Goal: Task Accomplishment & Management: Complete application form

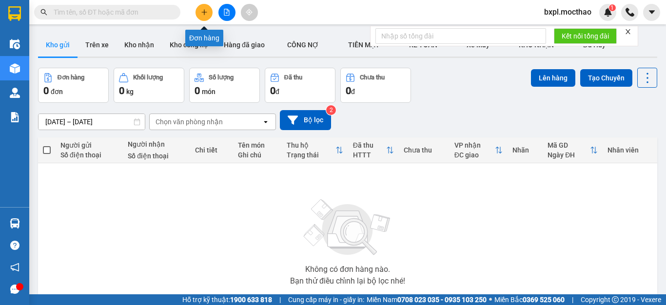
click at [205, 14] on icon "plus" at bounding box center [204, 12] width 7 height 7
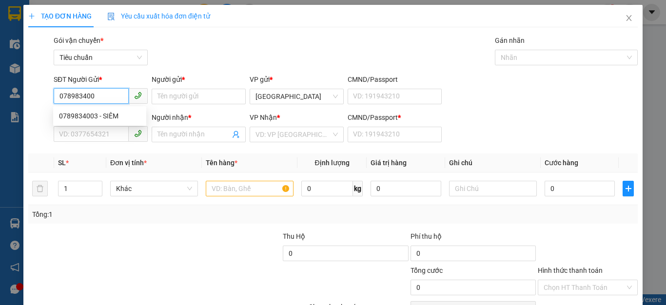
type input "0789834003"
click at [84, 114] on div "0789834003 - SIÊM" at bounding box center [99, 116] width 81 height 11
type input "SIÊM"
type input "0336084482"
type input "RỪNG"
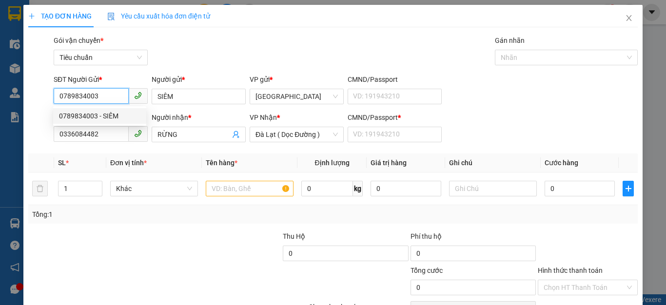
type input "70.000"
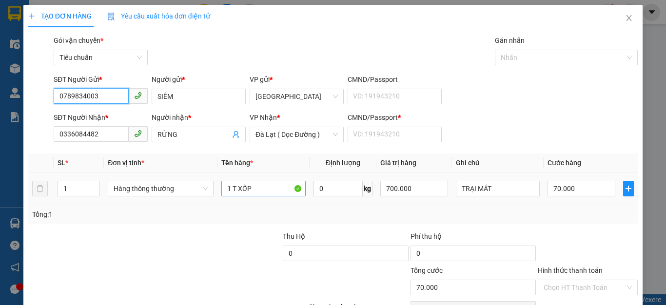
type input "0789834003"
click at [266, 193] on input "1 T XỐP" at bounding box center [263, 189] width 84 height 16
type input "1 KIỆN"
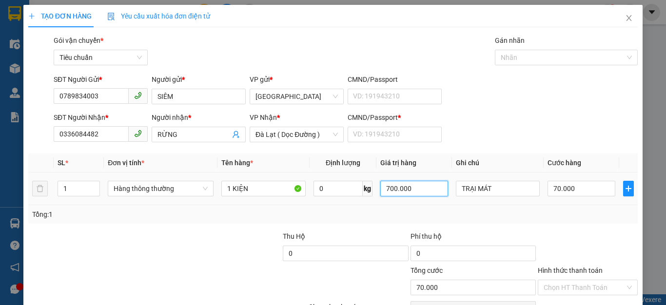
click at [417, 190] on input "700.000" at bounding box center [413, 189] width 67 height 16
type input "1.000.000"
click at [587, 193] on input "70.000" at bounding box center [580, 189] width 67 height 16
type input "0"
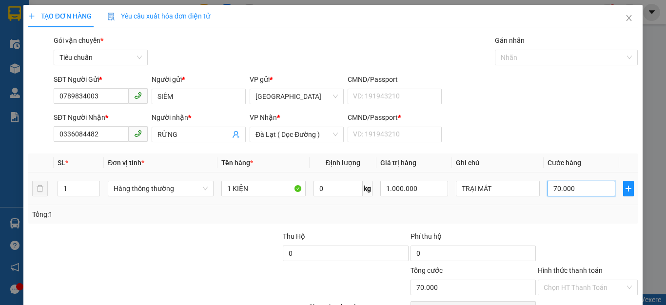
type input "0"
type input "8"
type input "08"
type input "80"
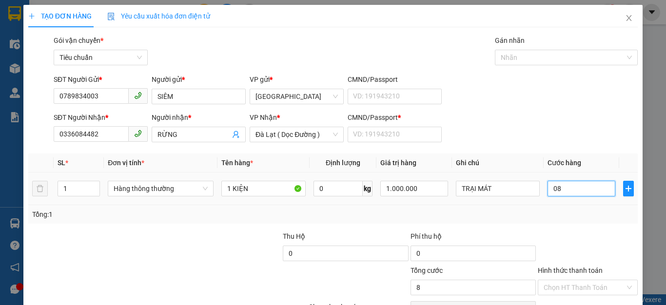
type input "80"
type input "080"
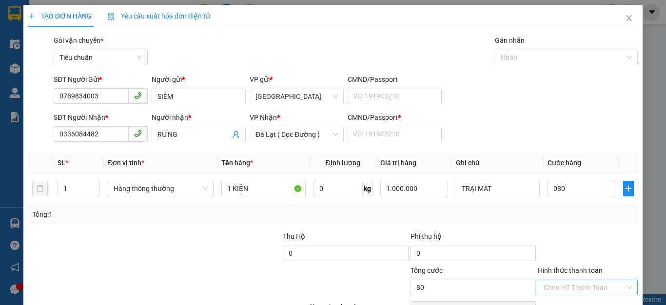
type input "80.000"
click at [578, 286] on input "Hình thức thanh toán" at bounding box center [583, 287] width 81 height 15
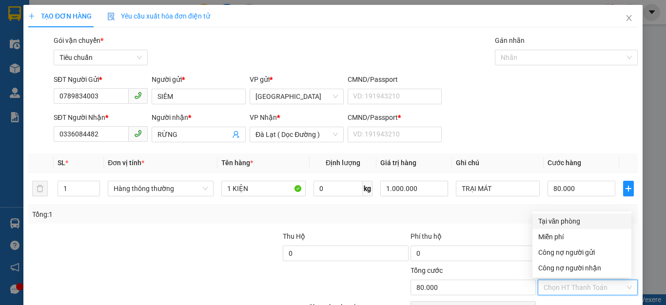
click at [566, 221] on div "Tại văn phòng" at bounding box center [581, 221] width 87 height 11
type input "0"
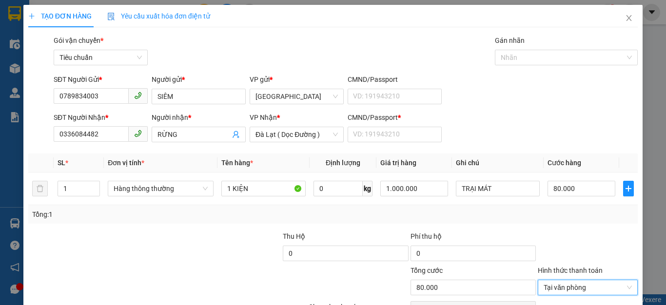
scroll to position [56, 0]
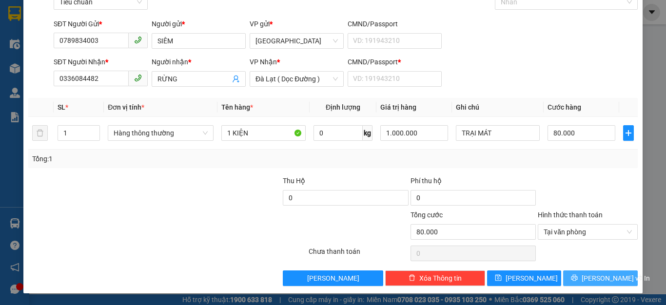
click at [601, 282] on span "[PERSON_NAME] và In" at bounding box center [615, 278] width 68 height 11
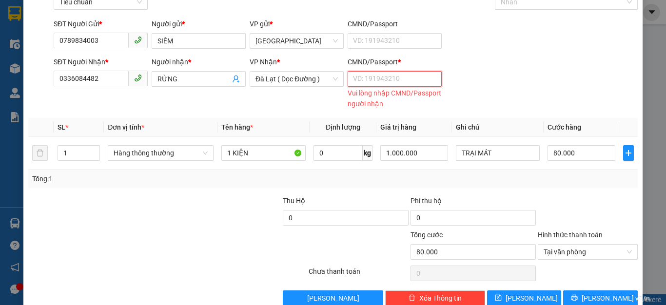
click at [372, 79] on input "CMND/Passport *" at bounding box center [394, 79] width 94 height 16
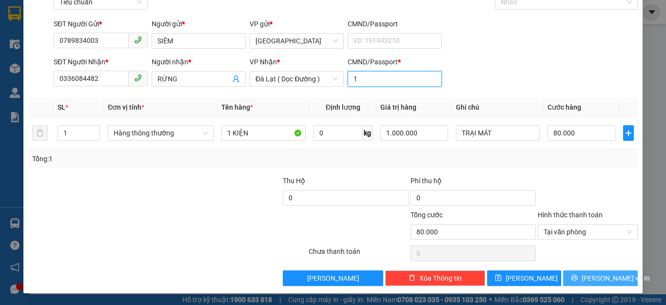
type input "1"
click at [586, 277] on span "[PERSON_NAME] và In" at bounding box center [615, 278] width 68 height 11
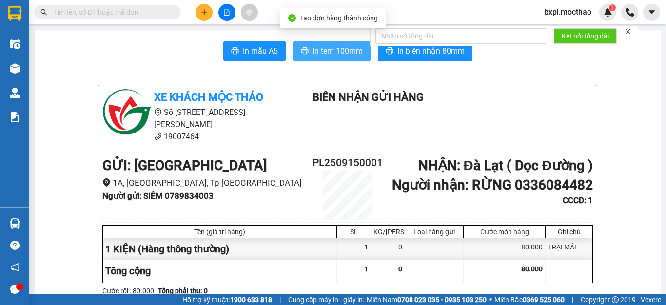
click at [333, 49] on span "In tem 100mm" at bounding box center [337, 51] width 50 height 12
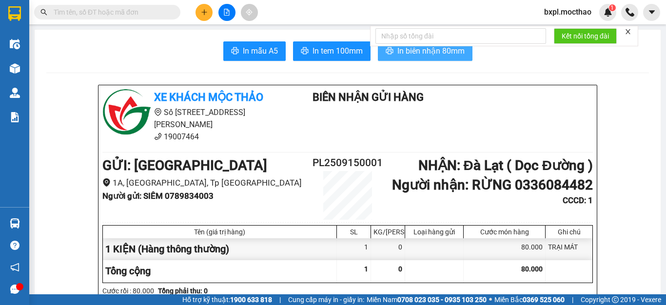
click at [427, 52] on span "In biên nhận 80mm" at bounding box center [430, 51] width 67 height 12
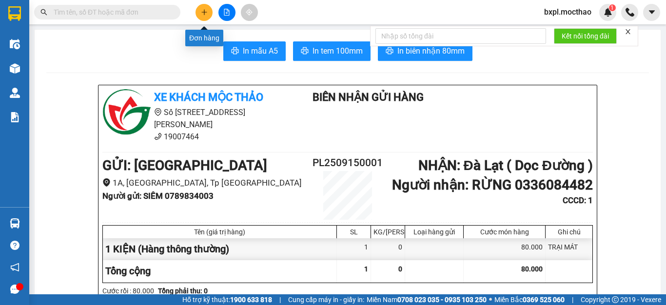
click at [205, 10] on icon "plus" at bounding box center [204, 12] width 7 height 7
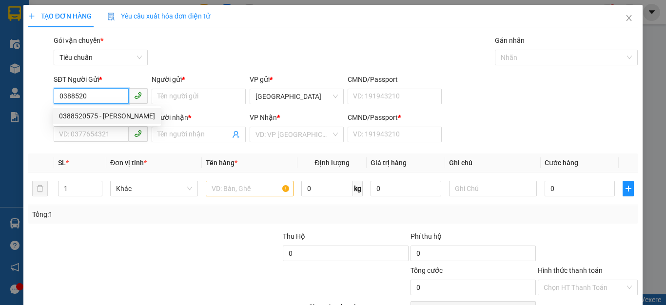
click at [85, 113] on div "0388520575 - [PERSON_NAME]" at bounding box center [107, 116] width 96 height 11
type input "0388520575"
type input "HUỆ"
type input "0908737558"
type input "NAM"
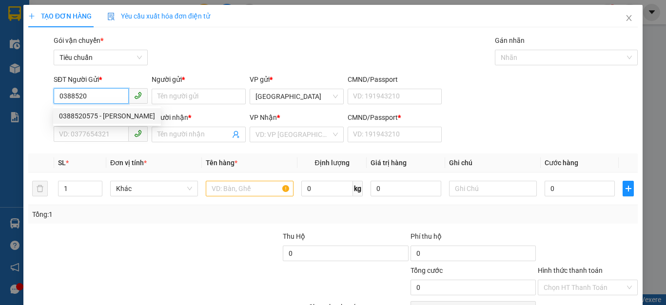
type input "0908737558"
type input "80.000"
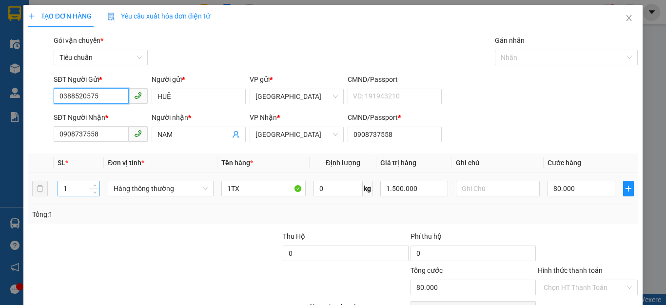
type input "0388520575"
click at [81, 187] on input "1" at bounding box center [78, 188] width 41 height 15
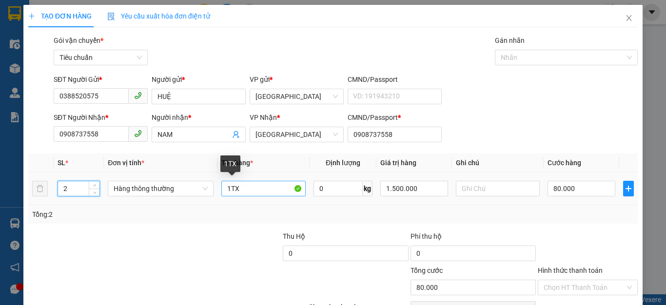
type input "2"
click at [252, 189] on input "1TX" at bounding box center [263, 189] width 84 height 16
type input "0"
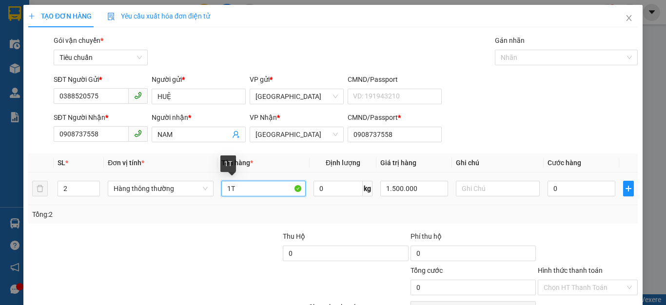
type input "1"
type input "2TX"
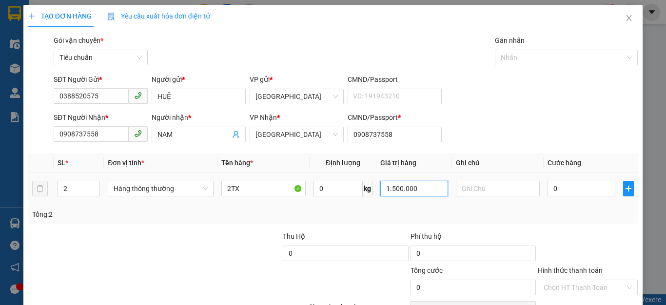
click at [440, 192] on input "1.500.000" at bounding box center [413, 189] width 67 height 16
type input "1.200.000"
click at [571, 185] on input "0" at bounding box center [580, 189] width 67 height 16
type input "1"
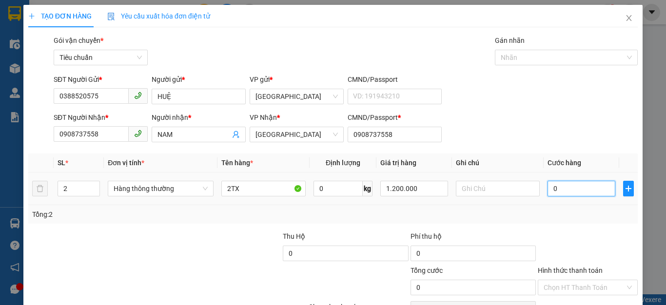
type input "1"
type input "12"
type input "120"
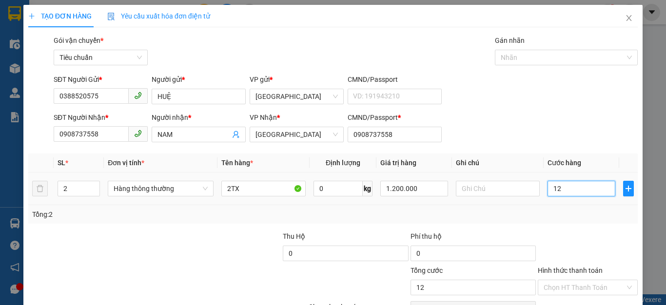
type input "120"
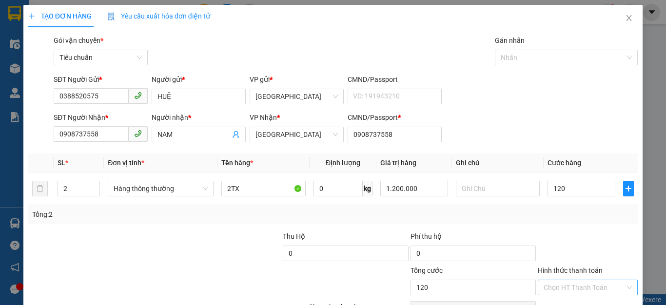
type input "120.000"
click at [578, 284] on input "Hình thức thanh toán" at bounding box center [583, 287] width 81 height 15
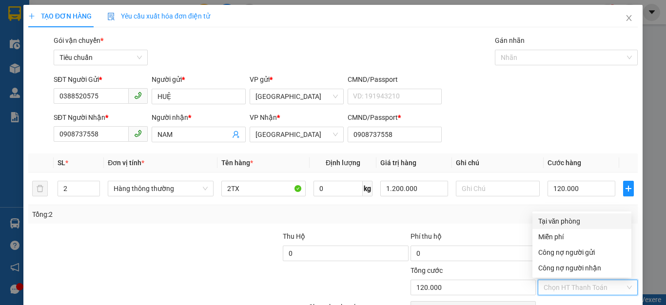
click at [572, 218] on div "Tại văn phòng" at bounding box center [581, 221] width 87 height 11
type input "0"
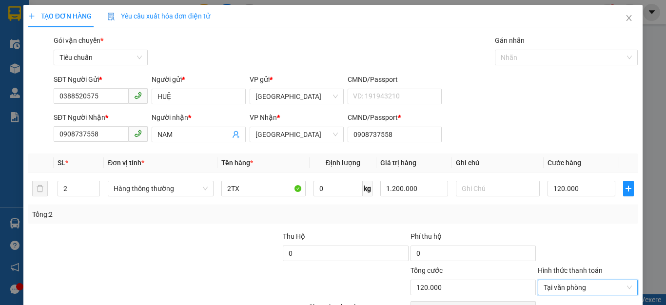
scroll to position [56, 0]
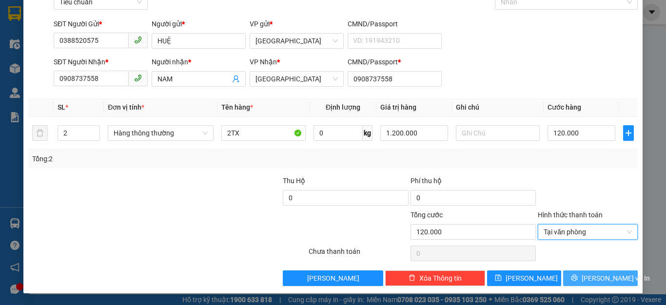
click at [586, 277] on span "[PERSON_NAME] và In" at bounding box center [615, 278] width 68 height 11
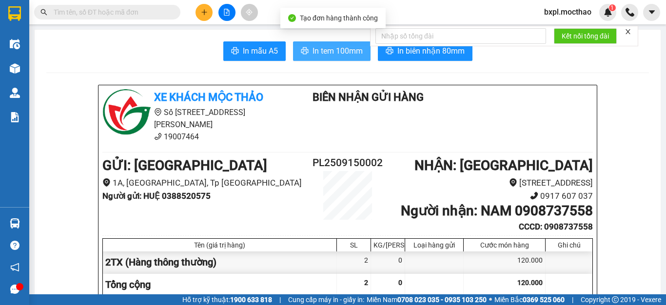
click at [327, 57] on span "In tem 100mm" at bounding box center [337, 51] width 50 height 12
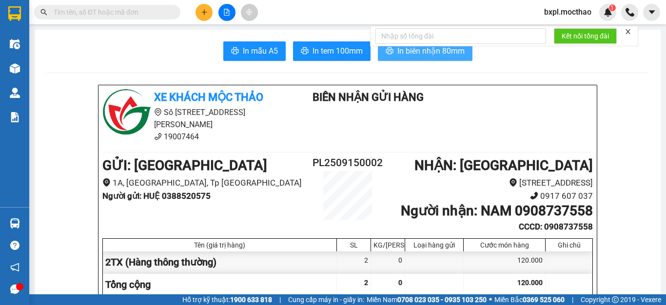
click at [428, 55] on span "In biên nhận 80mm" at bounding box center [430, 51] width 67 height 12
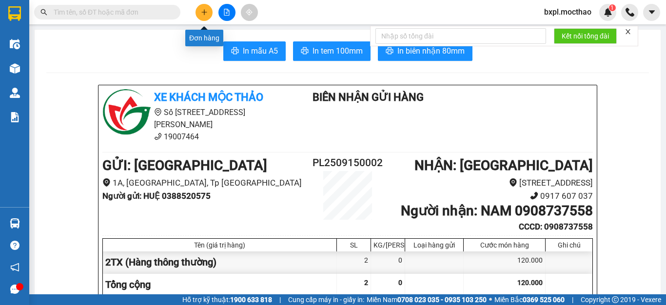
click at [204, 15] on icon "plus" at bounding box center [204, 11] width 0 height 5
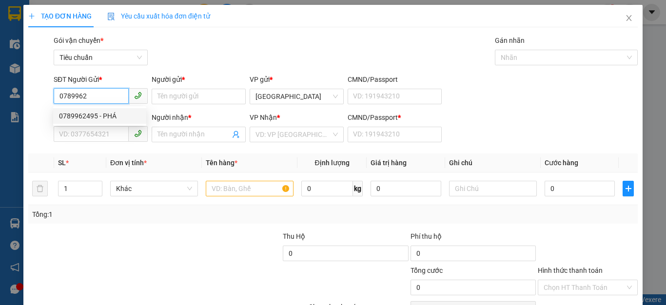
click at [62, 114] on div "0789962495 - PHÁ" at bounding box center [99, 116] width 81 height 11
type input "0789962495"
type input "PHÁ"
type input "0334141208"
type input "NHUNG"
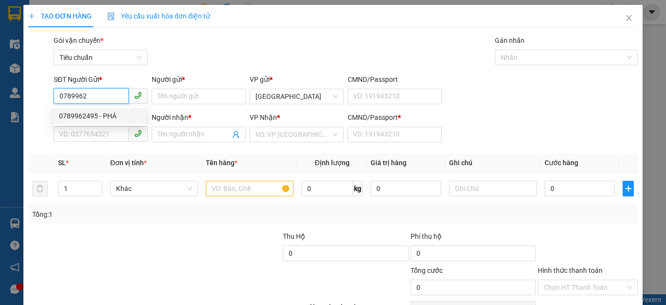
type input "0334141208"
type input "70.000"
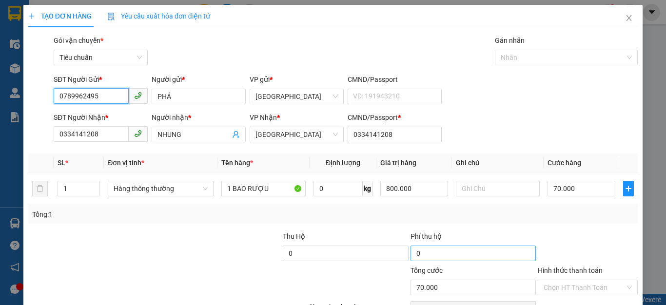
scroll to position [56, 0]
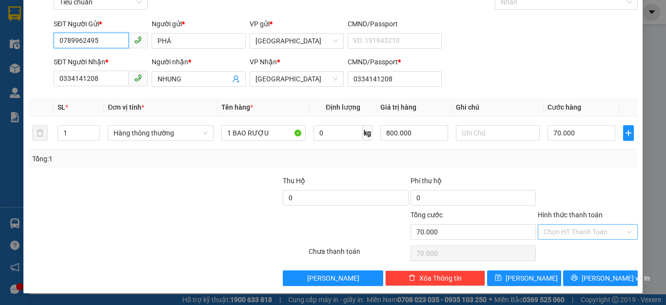
type input "0789962495"
click at [565, 231] on input "Hình thức thanh toán" at bounding box center [583, 232] width 81 height 15
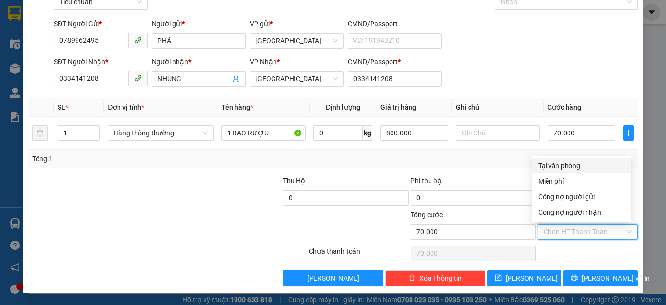
click at [562, 166] on div "Tại văn phòng" at bounding box center [581, 165] width 87 height 11
type input "0"
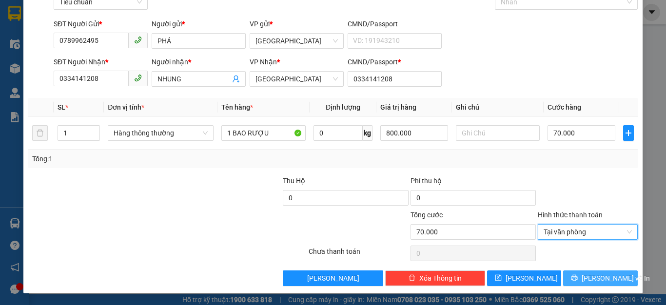
click at [594, 279] on span "[PERSON_NAME] và In" at bounding box center [615, 278] width 68 height 11
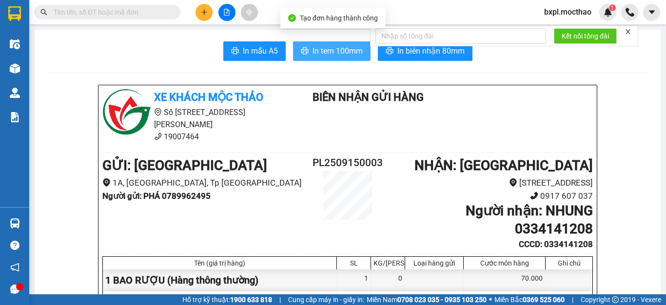
click at [332, 52] on span "In tem 100mm" at bounding box center [337, 51] width 50 height 12
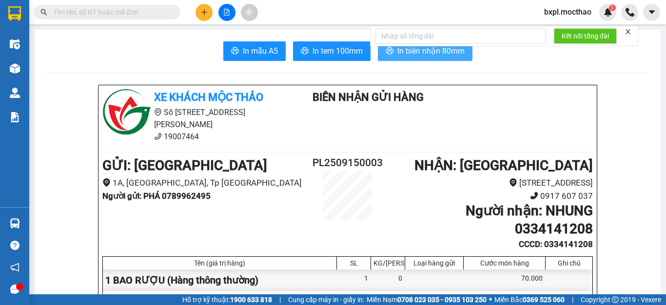
click at [407, 52] on span "In biên nhận 80mm" at bounding box center [430, 51] width 67 height 12
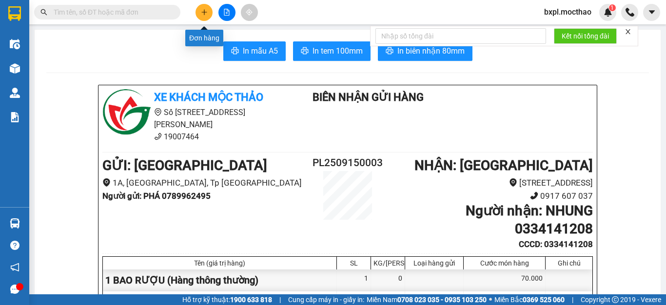
click at [203, 13] on icon "plus" at bounding box center [204, 12] width 7 height 7
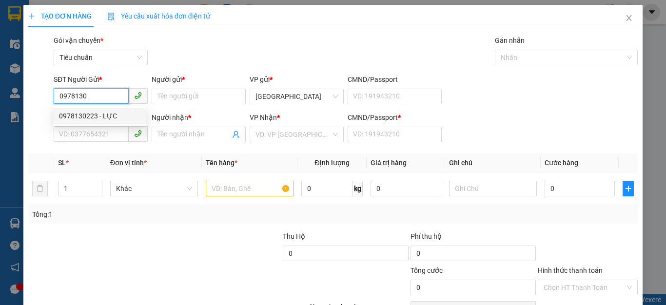
click at [75, 116] on div "0978130223 - LỰC" at bounding box center [99, 116] width 81 height 11
type input "0978130223"
type input "LỰC"
type input "0392152371"
type input "HƯƠNG"
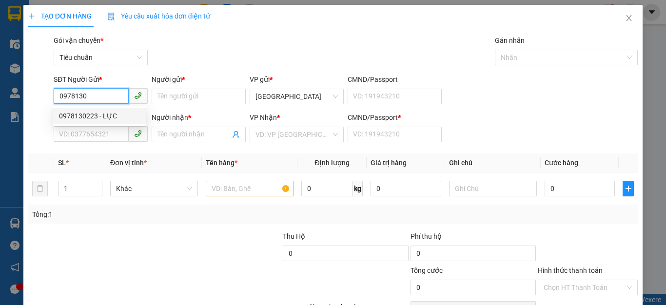
type input "0392152371"
type input "90.000"
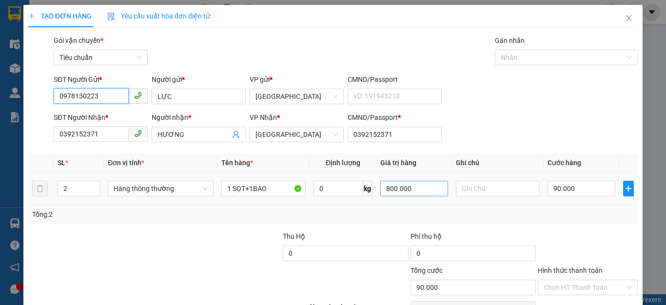
type input "0978130223"
click at [422, 191] on input "800.000" at bounding box center [413, 189] width 67 height 16
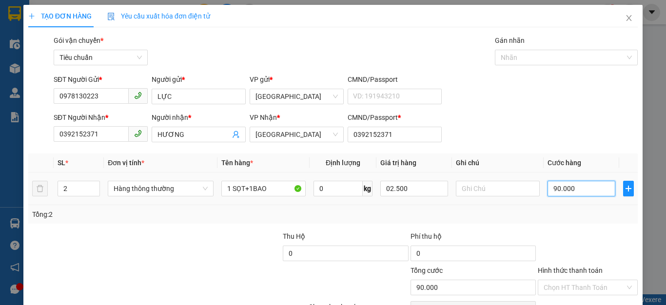
type input "2.500.000"
click at [595, 191] on input "90.000" at bounding box center [580, 189] width 67 height 16
type input "0"
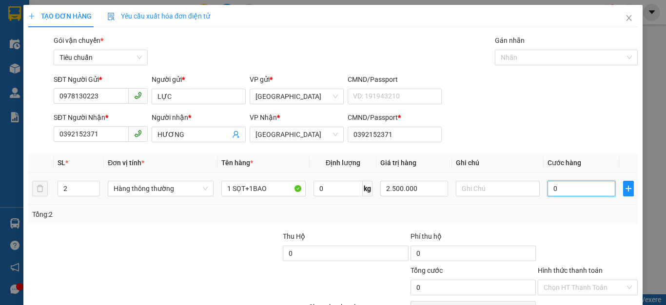
type input "1"
type input "0"
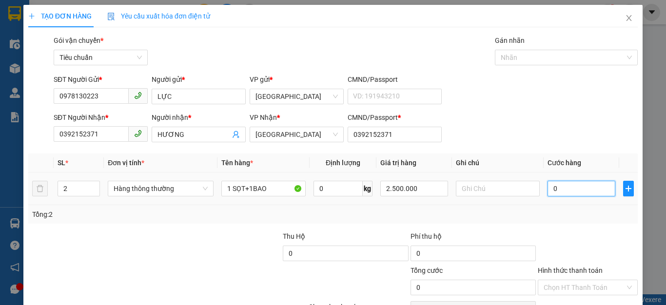
type input "1"
type input "01"
type input "0"
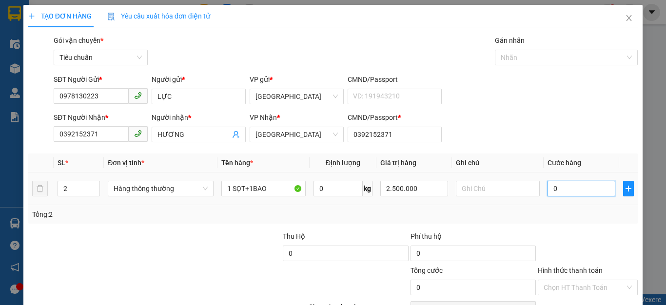
type input "09"
type input "9"
type input "90"
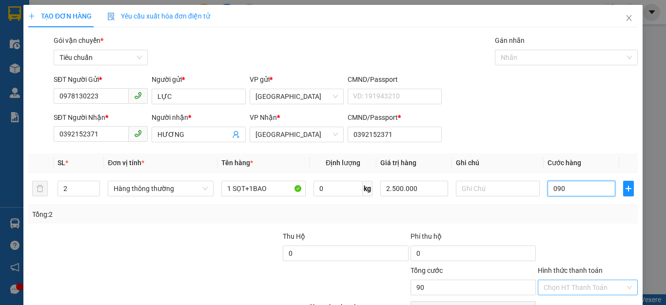
type input "090"
type input "90.000"
click at [556, 286] on input "Hình thức thanh toán" at bounding box center [583, 287] width 81 height 15
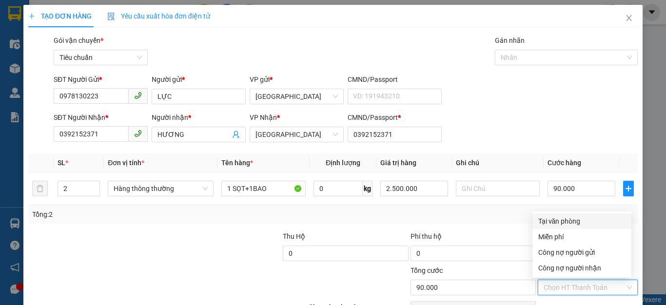
click at [575, 221] on div "Tại văn phòng" at bounding box center [581, 221] width 87 height 11
type input "0"
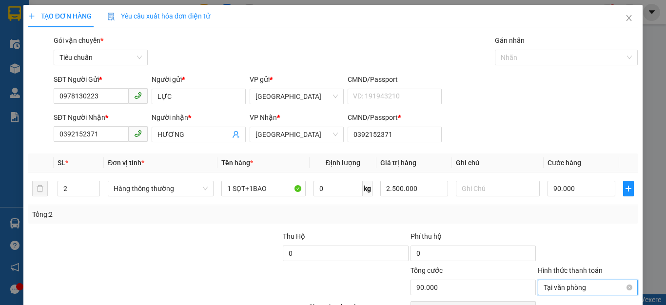
scroll to position [56, 0]
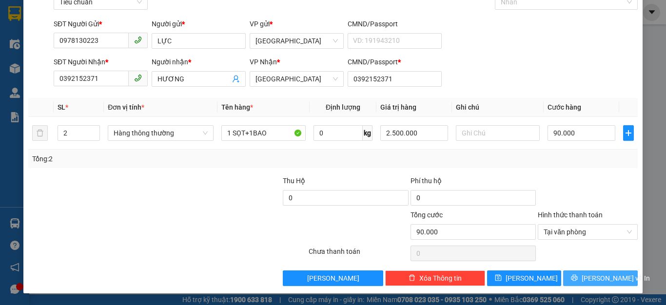
click at [587, 278] on span "[PERSON_NAME] và In" at bounding box center [615, 278] width 68 height 11
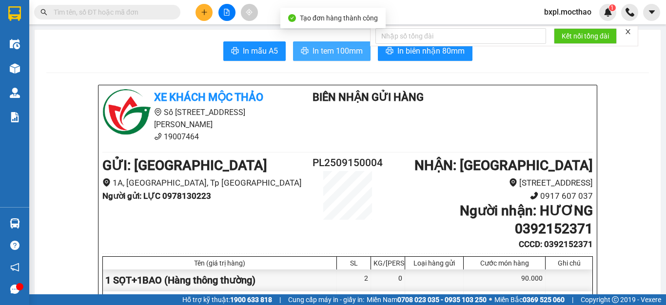
click at [320, 51] on span "In tem 100mm" at bounding box center [337, 51] width 50 height 12
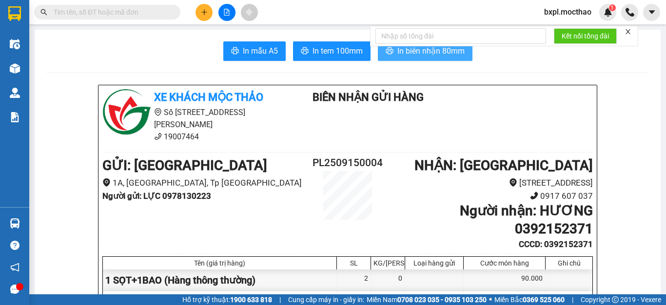
click at [431, 51] on span "In biên nhận 80mm" at bounding box center [430, 51] width 67 height 12
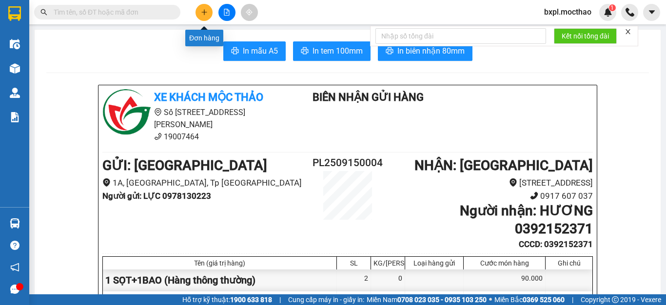
click at [207, 13] on icon "plus" at bounding box center [204, 12] width 7 height 7
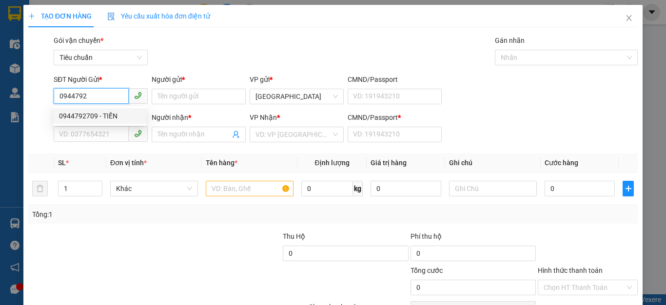
click at [71, 117] on div "0944792709 - TIẾN" at bounding box center [99, 116] width 81 height 11
type input "0944792709"
type input "TIẾN"
type input "0378505043"
type input "KHOA"
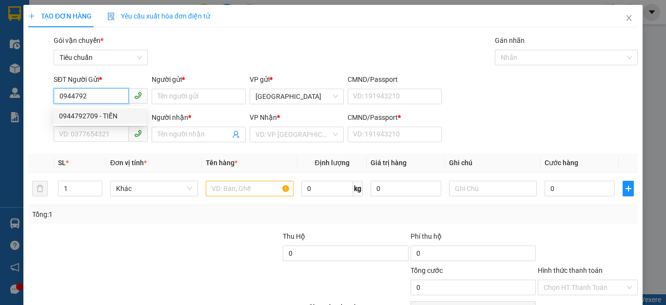
type input "0378505043"
type input "30.000"
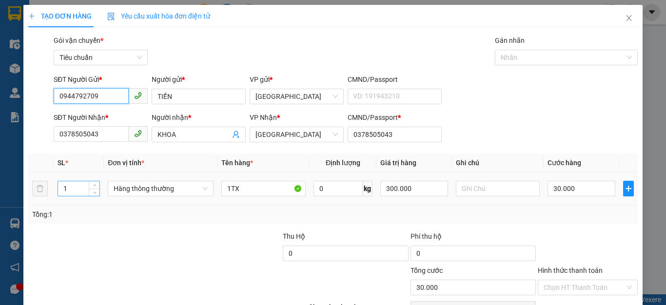
type input "0944792709"
click at [79, 189] on input "1" at bounding box center [78, 188] width 41 height 15
type input "3"
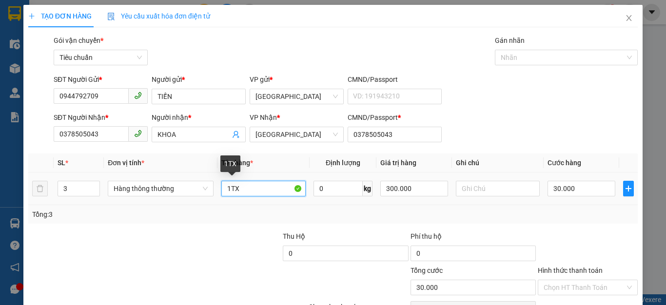
click at [252, 191] on input "1TX" at bounding box center [263, 189] width 84 height 16
type input "0"
type input "1"
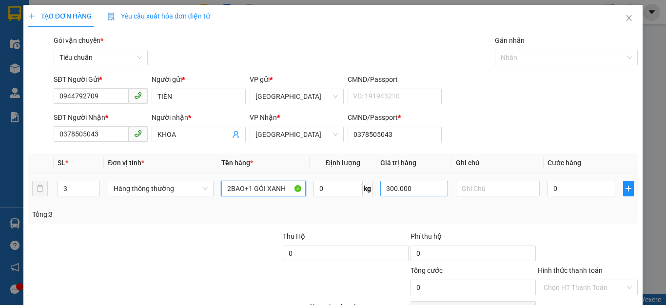
type input "2BAO+1 GÓI XANH"
click at [418, 191] on input "300.000" at bounding box center [413, 189] width 67 height 16
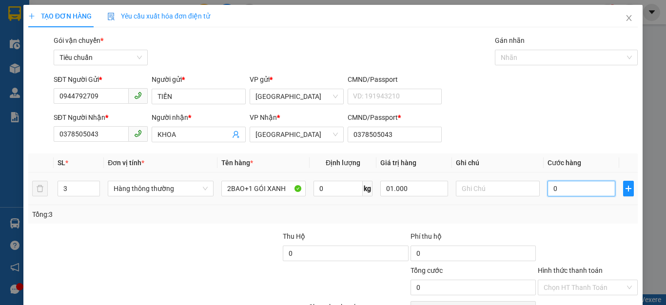
type input "1.000.000"
click at [566, 189] on input "0" at bounding box center [580, 189] width 67 height 16
type input "1"
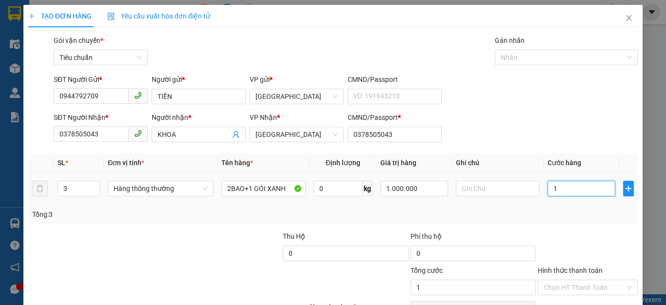
type input "15"
type input "150"
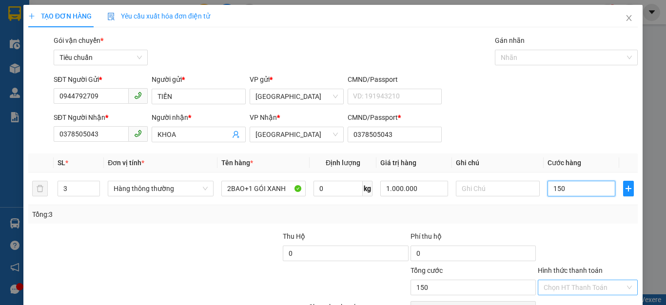
type input "150"
type input "150.000"
click at [567, 285] on input "Hình thức thanh toán" at bounding box center [583, 287] width 81 height 15
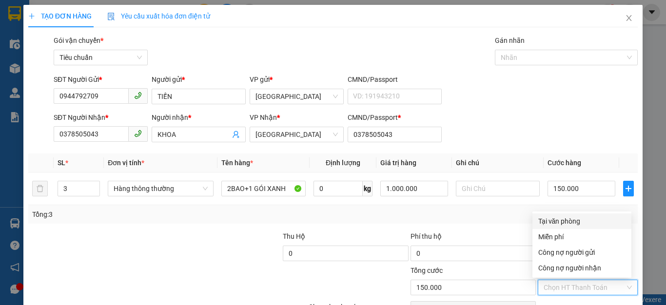
click at [559, 214] on div "Tại văn phòng" at bounding box center [581, 221] width 99 height 16
type input "0"
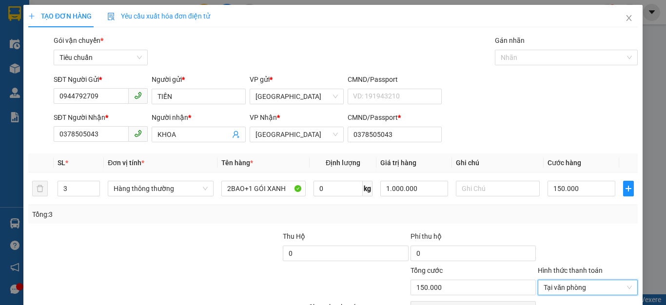
scroll to position [56, 0]
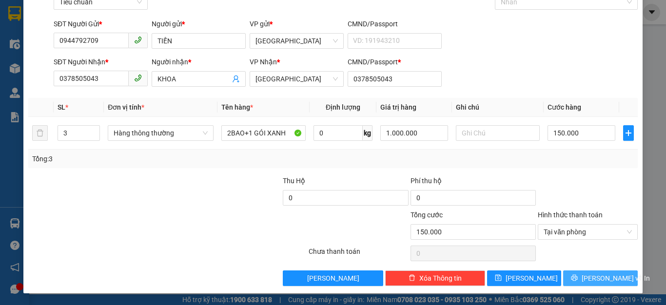
click at [579, 283] on button "[PERSON_NAME] và In" at bounding box center [600, 278] width 75 height 16
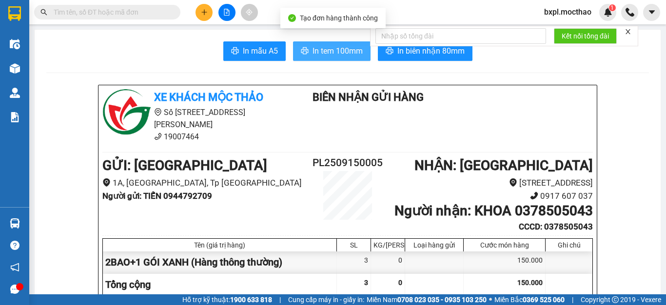
click at [329, 51] on span "In tem 100mm" at bounding box center [337, 51] width 50 height 12
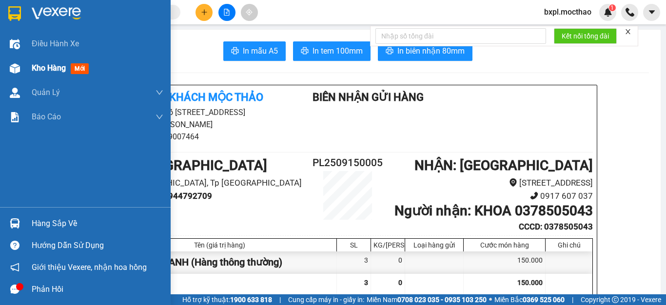
click at [13, 71] on img at bounding box center [15, 68] width 10 height 10
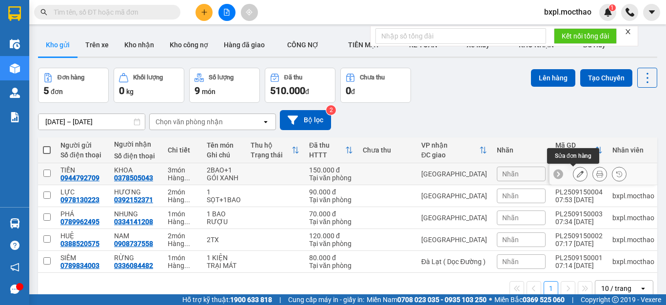
click at [576, 174] on icon at bounding box center [579, 174] width 7 height 7
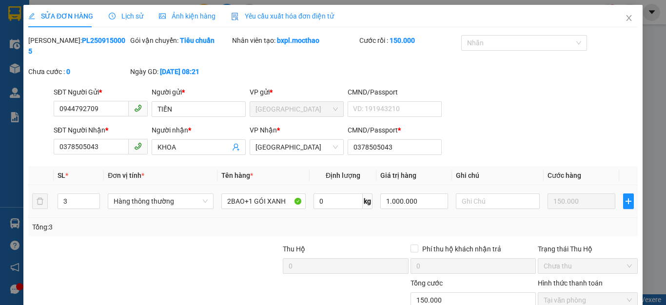
type input "0944792709"
type input "0378505043"
type input "150.000"
click at [424, 194] on input "1.000.000" at bounding box center [413, 201] width 67 height 16
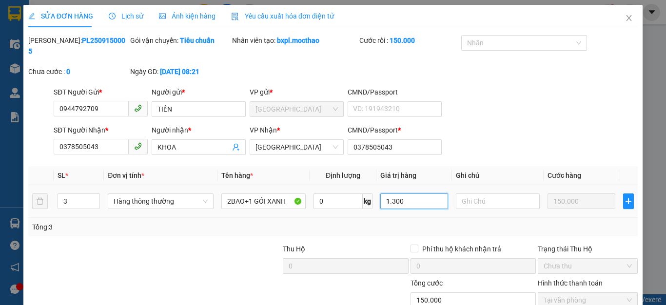
scroll to position [57, 0]
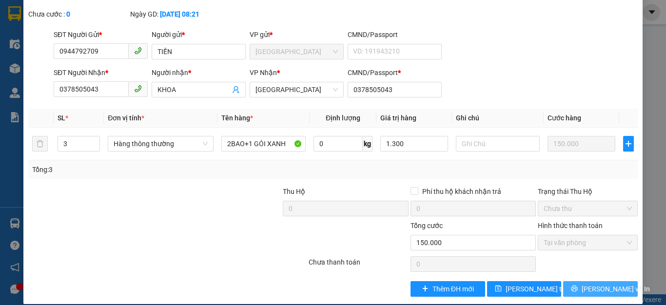
type input "1.300.000"
click at [590, 284] on span "[PERSON_NAME] và In" at bounding box center [615, 289] width 68 height 11
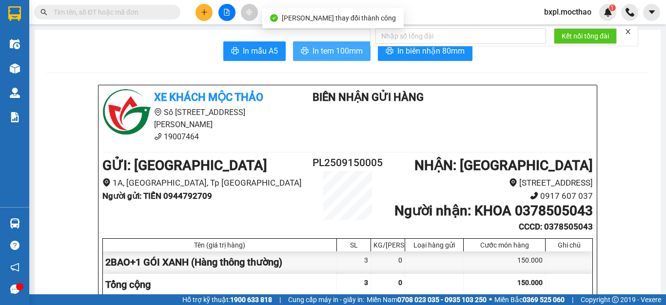
click at [334, 50] on span "In tem 100mm" at bounding box center [337, 51] width 50 height 12
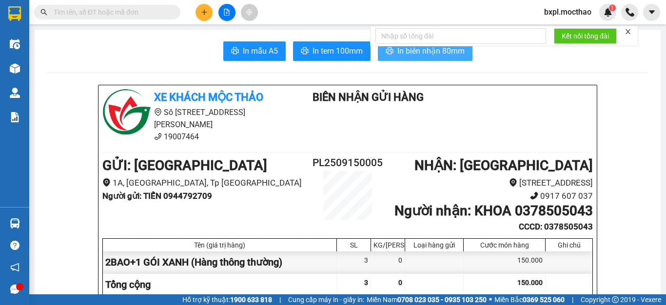
click at [432, 54] on span "In biên nhận 80mm" at bounding box center [430, 51] width 67 height 12
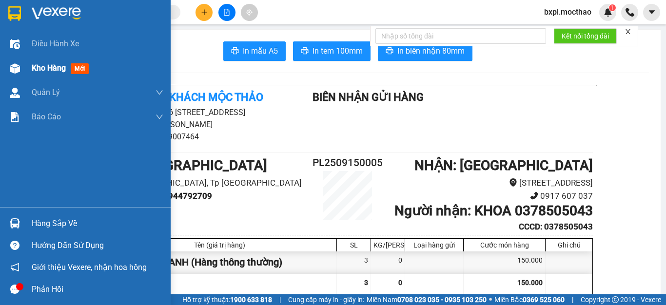
click at [16, 70] on img at bounding box center [15, 68] width 10 height 10
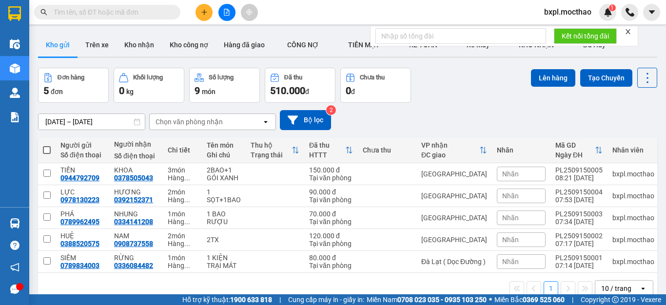
click at [46, 147] on span at bounding box center [47, 150] width 8 height 8
click at [47, 145] on input "checkbox" at bounding box center [47, 145] width 0 height 0
checkbox input "true"
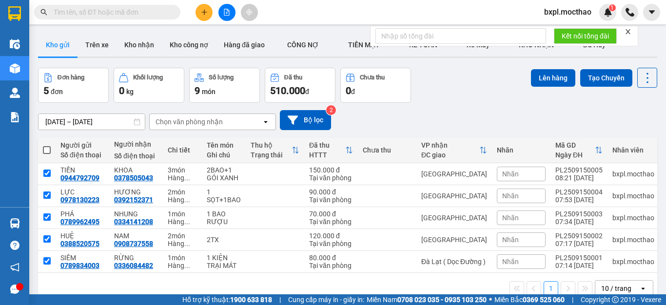
checkbox input "true"
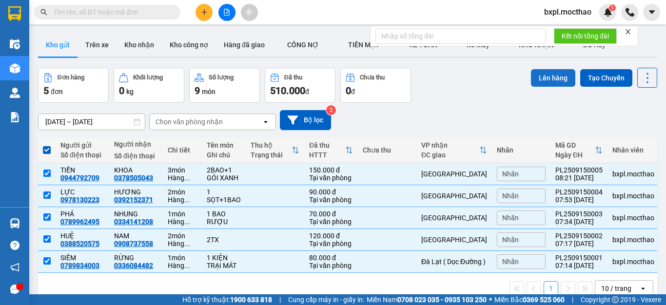
click at [539, 76] on button "Lên hàng" at bounding box center [553, 78] width 44 height 18
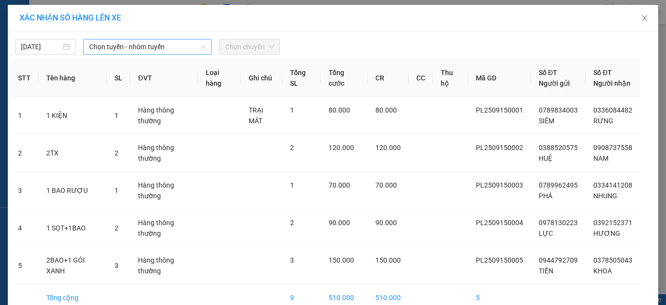
click at [154, 46] on span "Chọn tuyến - nhóm tuyến" at bounding box center [147, 46] width 116 height 15
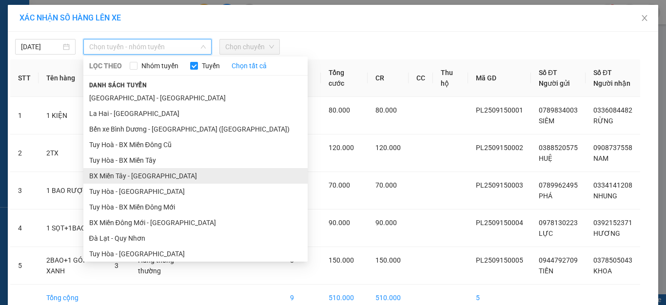
scroll to position [146, 0]
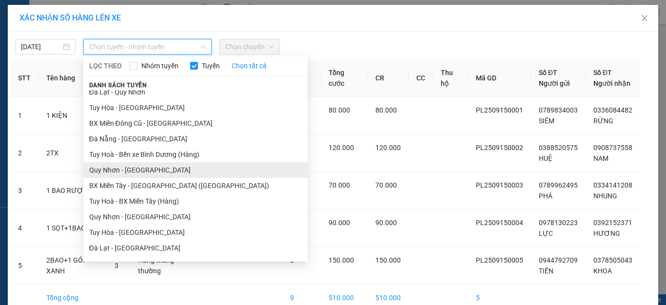
click at [100, 171] on li "Quy Nhơn - [GEOGRAPHIC_DATA]" at bounding box center [195, 170] width 224 height 16
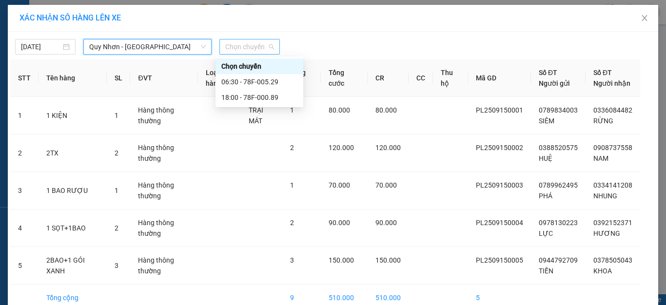
click at [251, 43] on span "Chọn chuyến" at bounding box center [249, 46] width 49 height 15
click at [246, 78] on div "06:30 - 78F-005.29" at bounding box center [259, 81] width 76 height 11
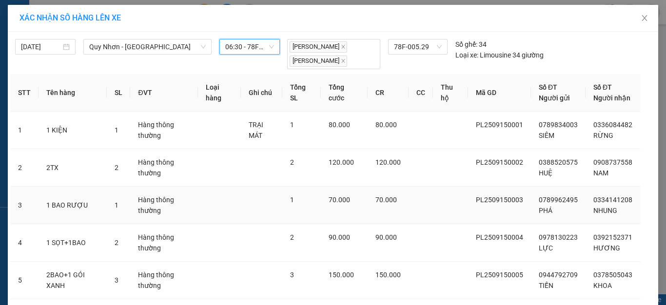
scroll to position [76, 0]
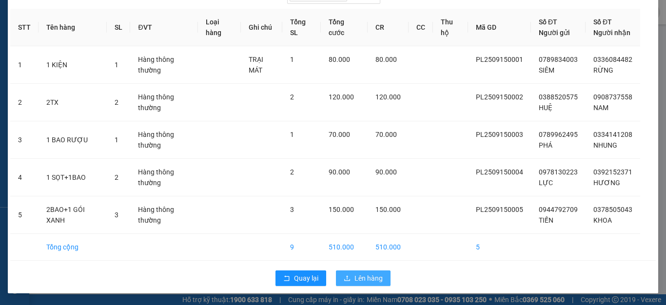
click at [360, 279] on span "Lên hàng" at bounding box center [368, 278] width 28 height 11
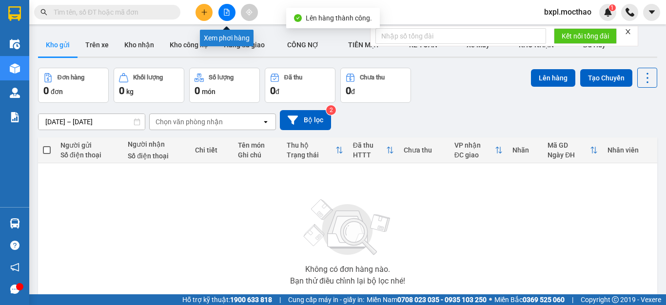
click at [226, 12] on icon "file-add" at bounding box center [226, 12] width 7 height 7
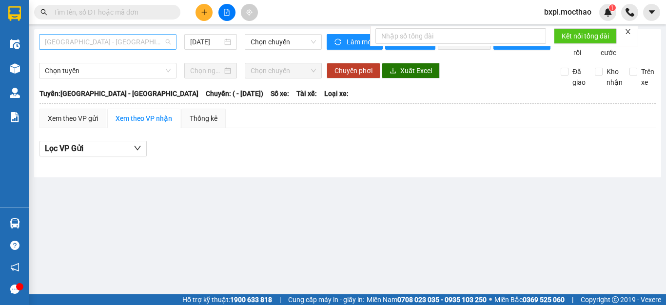
click at [109, 40] on span "[GEOGRAPHIC_DATA] - [GEOGRAPHIC_DATA]" at bounding box center [108, 42] width 126 height 15
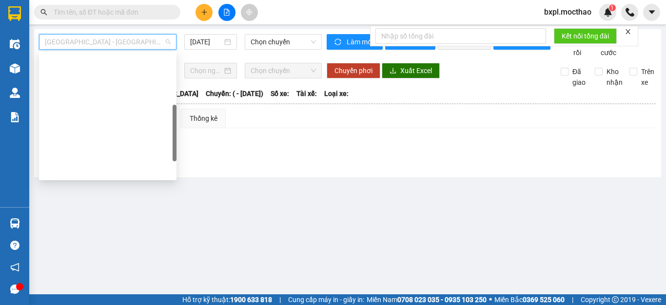
scroll to position [195, 0]
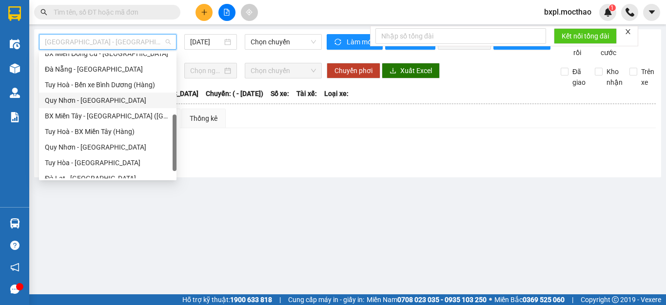
click at [71, 98] on div "Quy Nhơn - [GEOGRAPHIC_DATA]" at bounding box center [108, 100] width 126 height 11
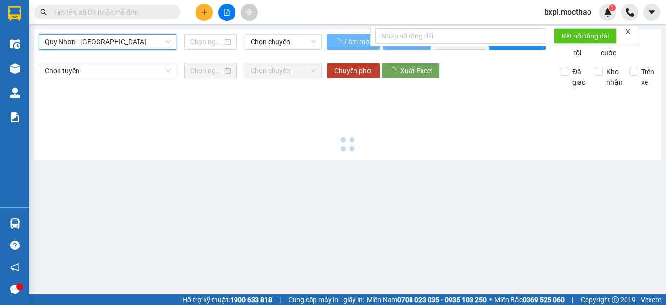
type input "[DATE]"
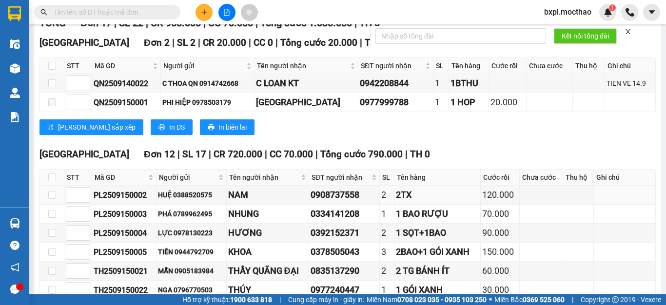
scroll to position [195, 0]
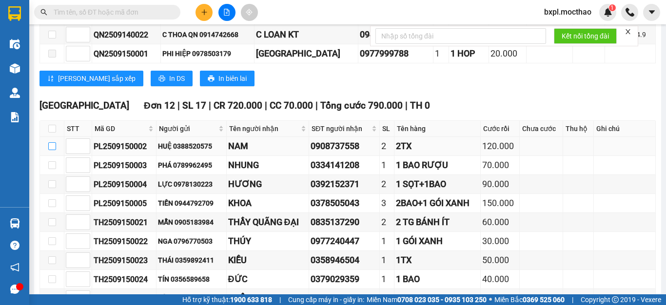
click at [52, 150] on input "checkbox" at bounding box center [52, 146] width 8 height 8
checkbox input "true"
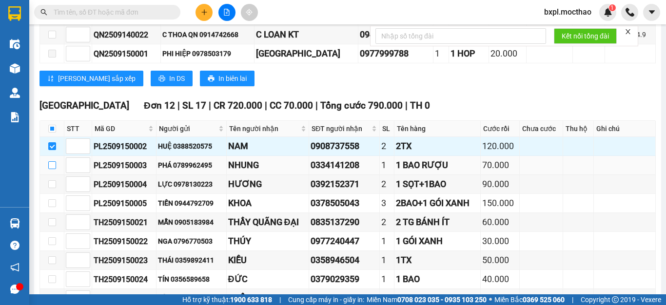
click at [52, 169] on input "checkbox" at bounding box center [52, 165] width 8 height 8
checkbox input "true"
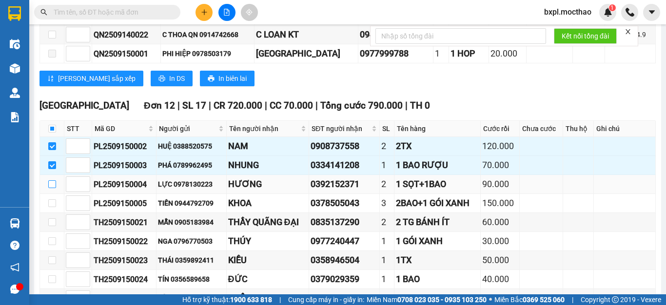
click at [49, 188] on input "checkbox" at bounding box center [52, 184] width 8 height 8
checkbox input "true"
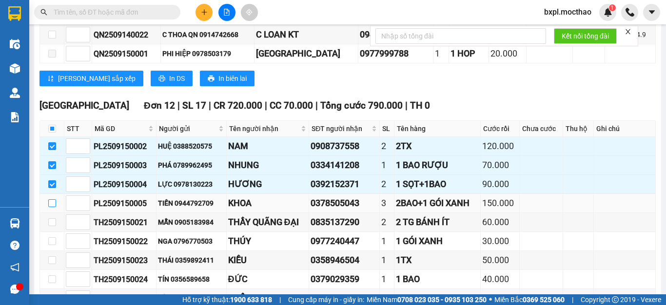
click at [51, 207] on input "checkbox" at bounding box center [52, 203] width 8 height 8
checkbox input "true"
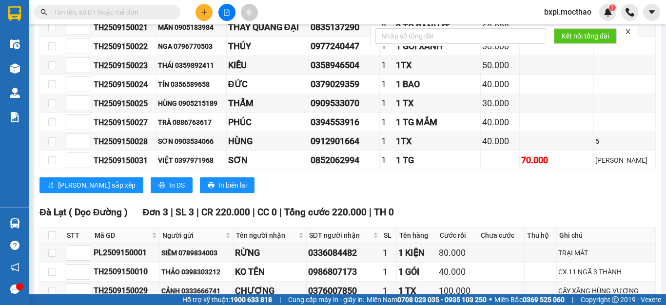
scroll to position [457, 0]
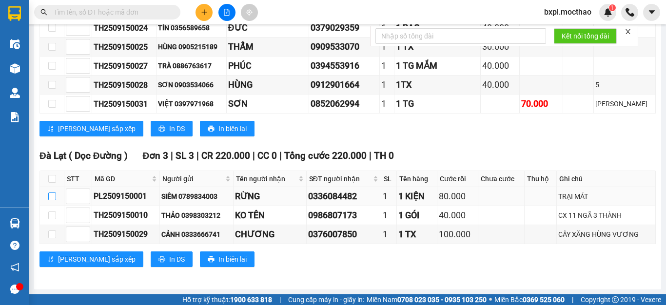
click at [52, 199] on input "checkbox" at bounding box center [52, 196] width 8 height 8
checkbox input "true"
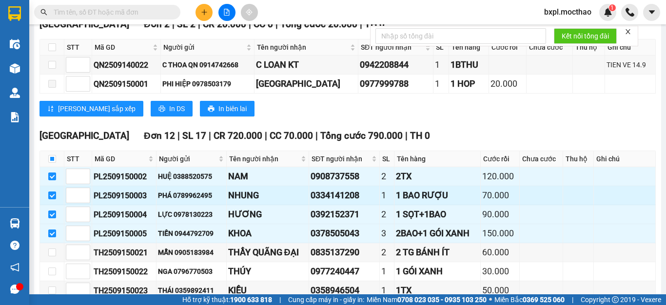
scroll to position [0, 0]
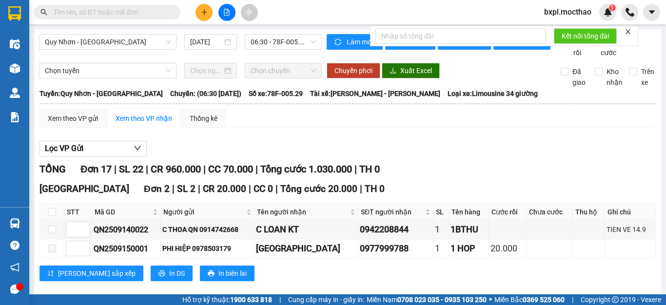
click at [629, 32] on icon "close" at bounding box center [627, 31] width 5 height 5
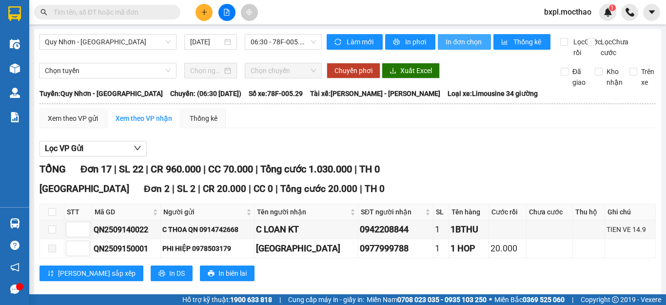
click at [465, 43] on span "In đơn chọn" at bounding box center [464, 42] width 38 height 11
click at [69, 124] on div "Xem theo VP gửi" at bounding box center [73, 118] width 50 height 11
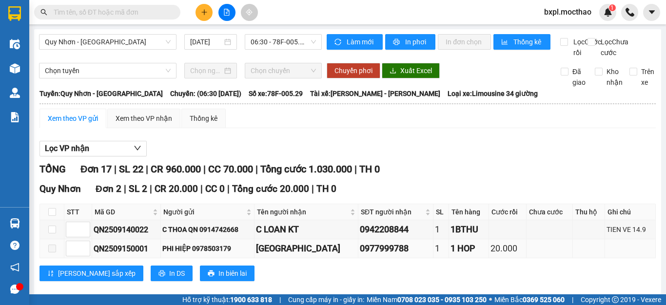
scroll to position [244, 0]
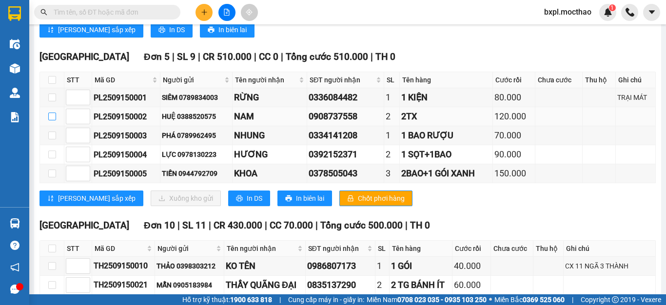
click at [53, 120] on input "checkbox" at bounding box center [52, 117] width 8 height 8
checkbox input "true"
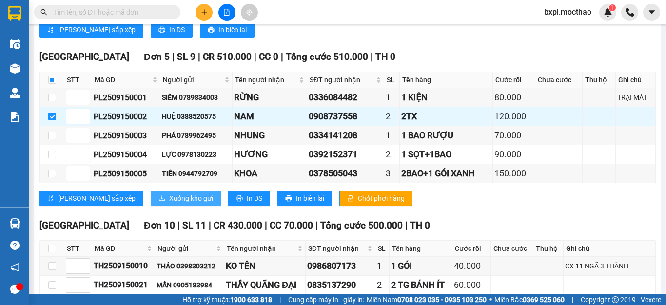
click at [169, 204] on span "Xuống kho gửi" at bounding box center [191, 198] width 44 height 11
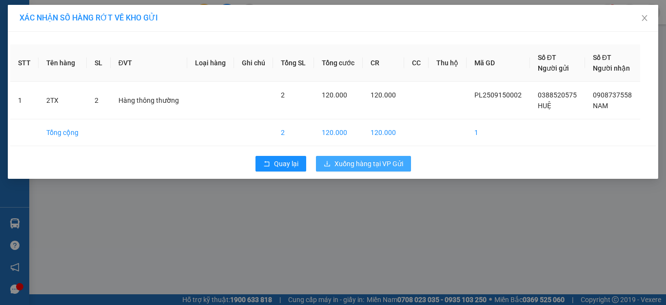
click at [362, 164] on span "Xuống hàng tại VP Gửi" at bounding box center [368, 163] width 69 height 11
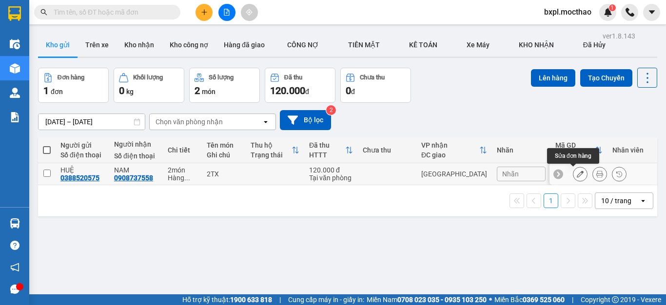
click at [576, 175] on icon at bounding box center [579, 174] width 7 height 7
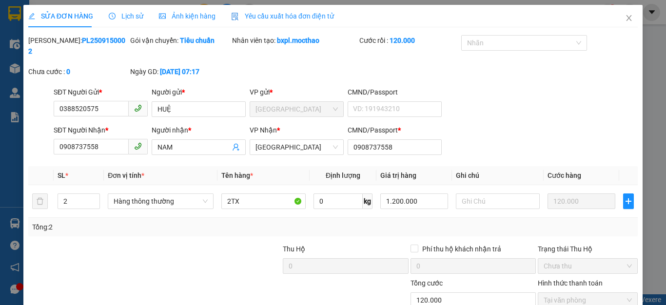
type input "0388520575"
type input "0908737558"
type input "120.000"
click at [467, 193] on input "text" at bounding box center [498, 201] width 84 height 16
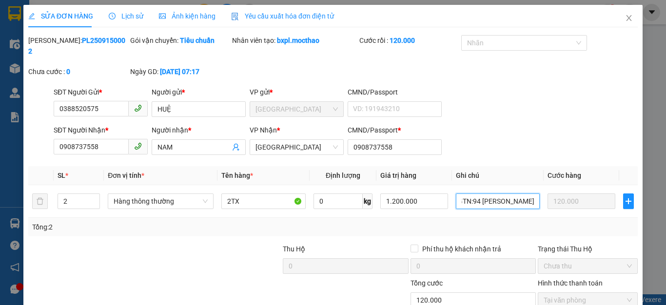
scroll to position [57, 0]
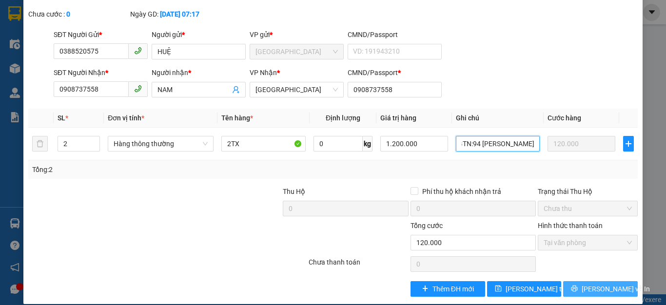
type input "GTN:94 [PERSON_NAME]"
click at [595, 284] on span "[PERSON_NAME] và In" at bounding box center [615, 289] width 68 height 11
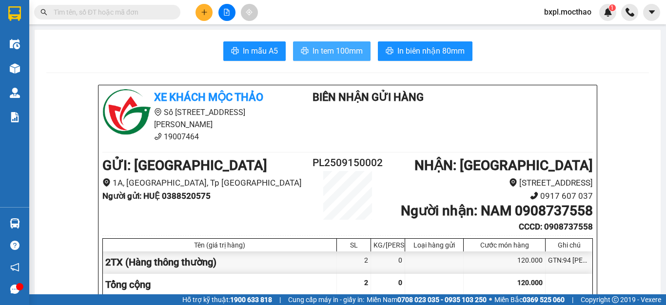
click at [324, 50] on span "In tem 100mm" at bounding box center [337, 51] width 50 height 12
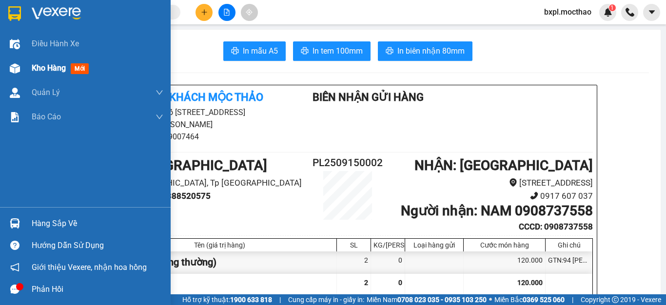
click at [19, 65] on img at bounding box center [15, 68] width 10 height 10
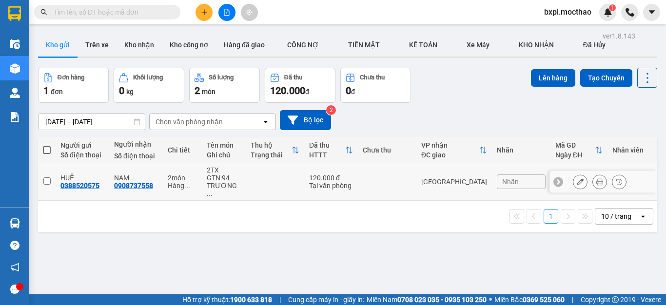
click at [45, 177] on input "checkbox" at bounding box center [46, 180] width 7 height 7
checkbox input "true"
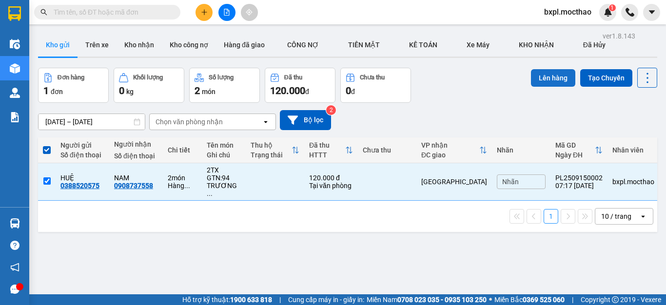
click at [541, 80] on button "Lên hàng" at bounding box center [553, 78] width 44 height 18
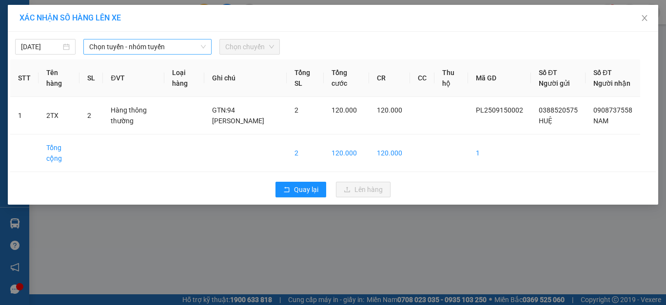
click at [127, 50] on span "Chọn tuyến - nhóm tuyến" at bounding box center [147, 46] width 116 height 15
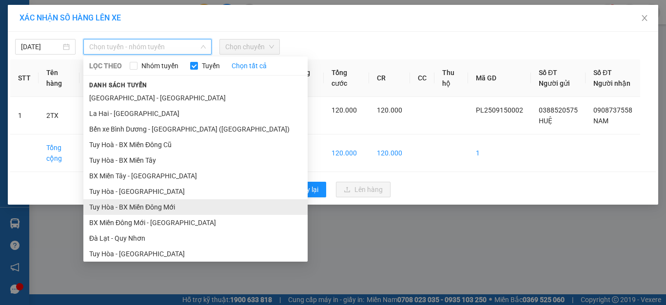
scroll to position [97, 0]
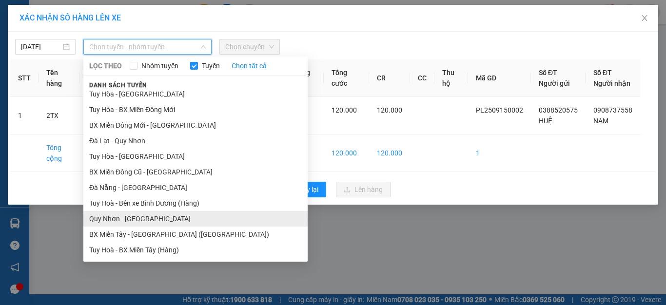
click at [111, 219] on li "Quy Nhơn - [GEOGRAPHIC_DATA]" at bounding box center [195, 219] width 224 height 16
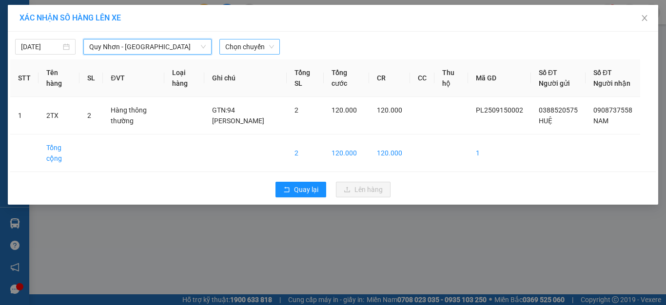
click at [248, 47] on span "Chọn chuyến" at bounding box center [249, 46] width 49 height 15
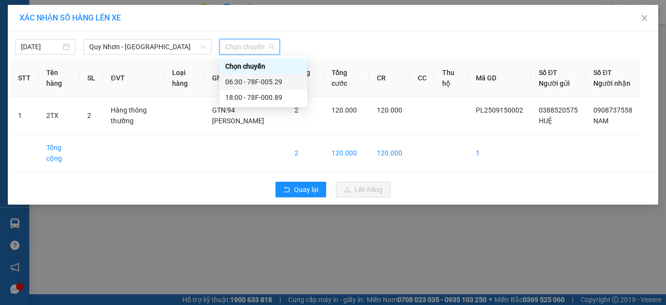
click at [267, 79] on div "06:30 - 78F-005.29" at bounding box center [263, 81] width 76 height 11
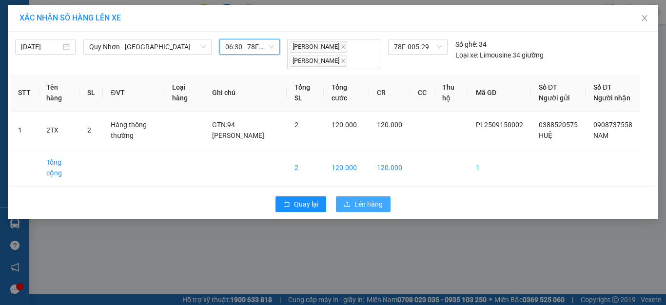
click at [361, 210] on span "Lên hàng" at bounding box center [368, 204] width 28 height 11
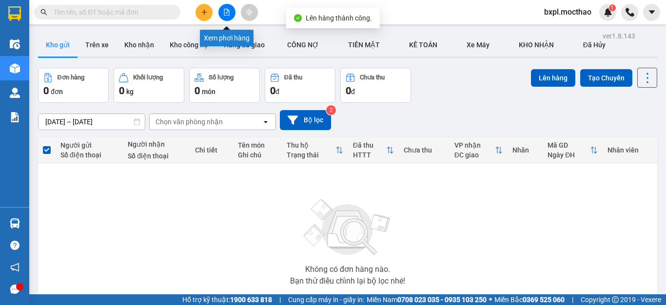
click at [227, 15] on icon "file-add" at bounding box center [226, 12] width 7 height 7
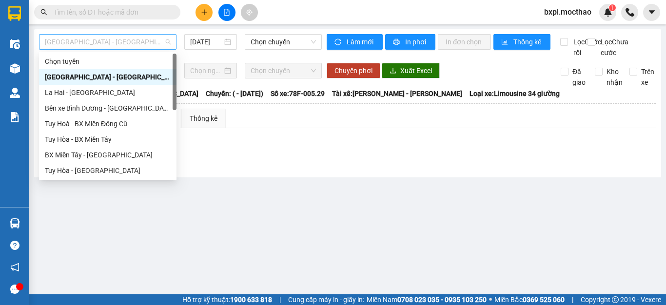
click at [142, 38] on span "[GEOGRAPHIC_DATA] - [GEOGRAPHIC_DATA]" at bounding box center [108, 42] width 126 height 15
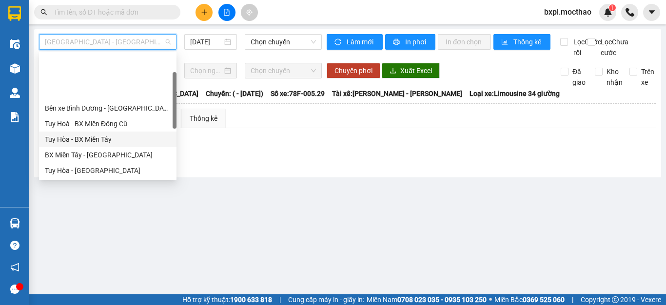
scroll to position [146, 0]
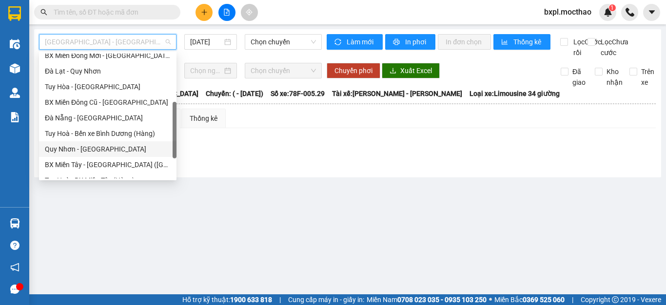
click at [65, 145] on div "Quy Nhơn - [GEOGRAPHIC_DATA]" at bounding box center [108, 149] width 126 height 11
type input "[DATE]"
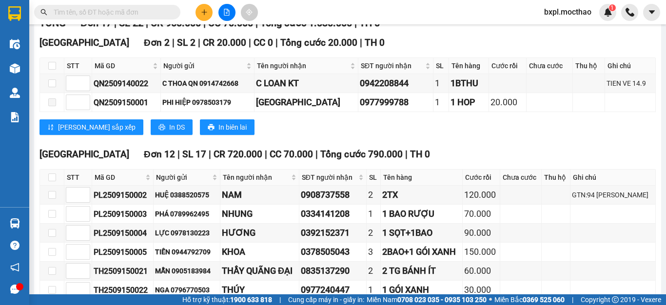
scroll to position [195, 0]
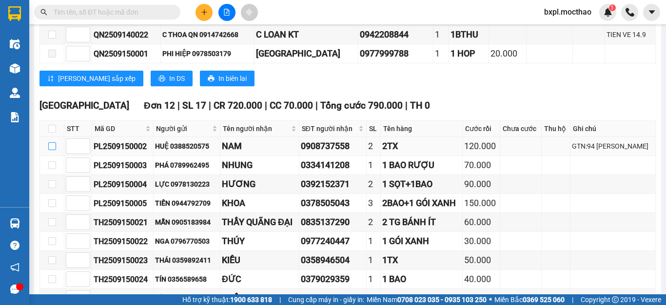
click at [52, 150] on input "checkbox" at bounding box center [52, 146] width 8 height 8
checkbox input "true"
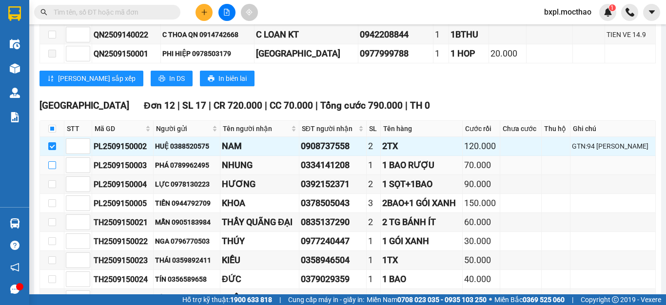
click at [53, 169] on input "checkbox" at bounding box center [52, 165] width 8 height 8
checkbox input "true"
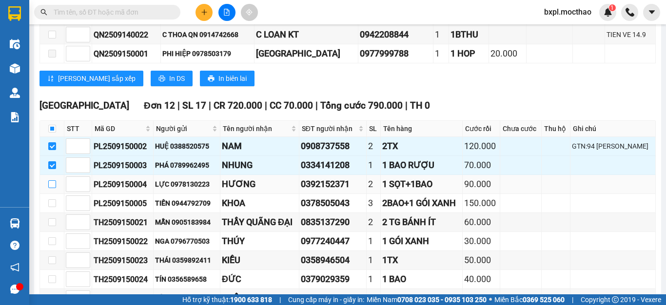
click at [49, 188] on input "checkbox" at bounding box center [52, 184] width 8 height 8
checkbox input "true"
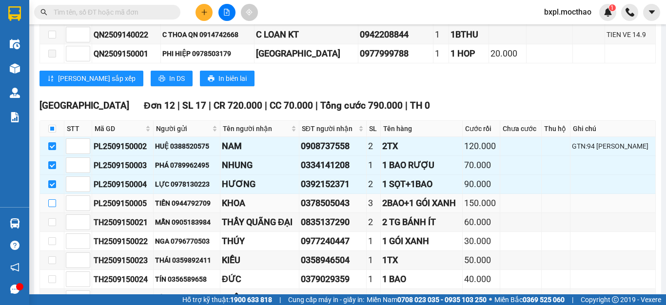
click at [54, 207] on input "checkbox" at bounding box center [52, 203] width 8 height 8
checkbox input "true"
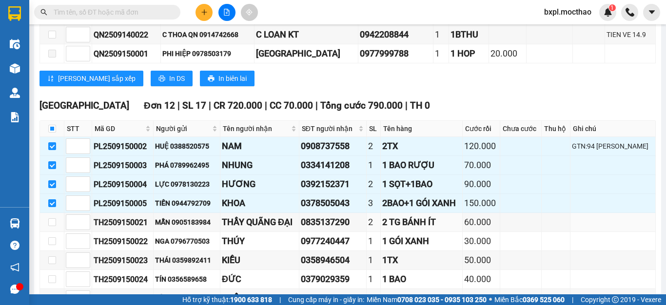
scroll to position [457, 0]
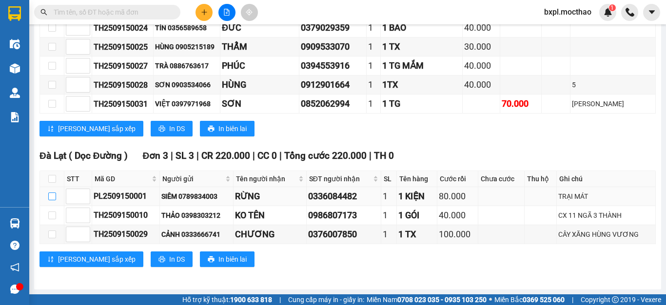
click at [52, 197] on input "checkbox" at bounding box center [52, 196] width 8 height 8
checkbox input "true"
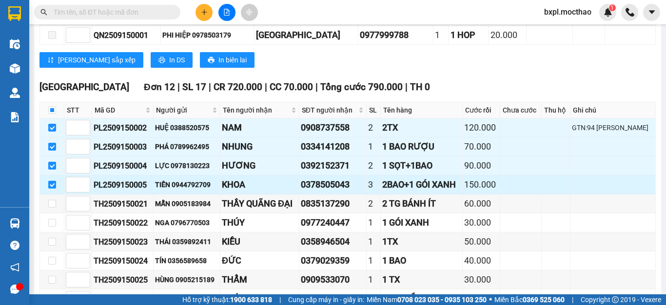
scroll to position [0, 0]
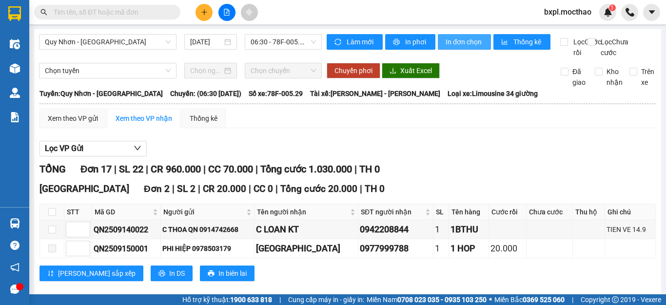
click at [463, 43] on span "In đơn chọn" at bounding box center [464, 42] width 38 height 11
click at [207, 16] on button at bounding box center [203, 12] width 17 height 17
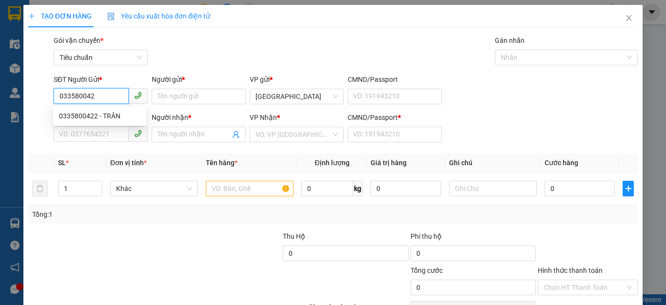
type input "0335800422"
click at [80, 114] on div "0335800422 - TRÂN" at bounding box center [99, 116] width 81 height 11
type input "TRÂN"
type input "0869874226"
type input "TRANG"
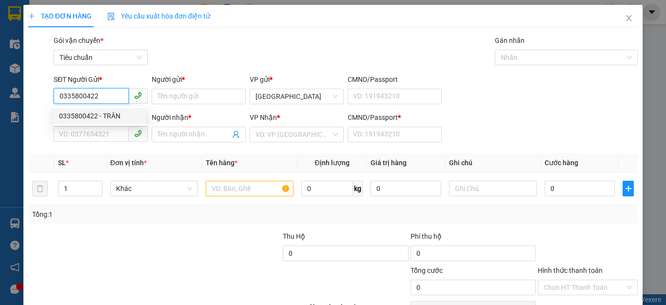
type input "1"
type input "40.000"
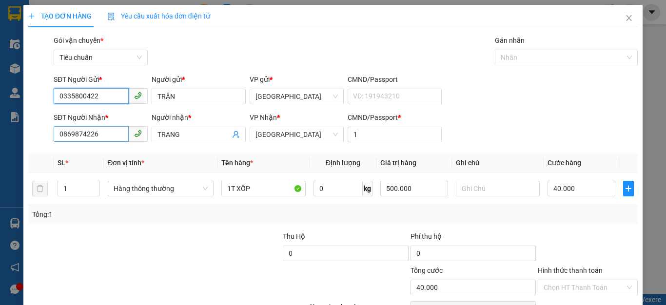
type input "0335800422"
click at [107, 138] on input "0869874226" at bounding box center [91, 134] width 75 height 16
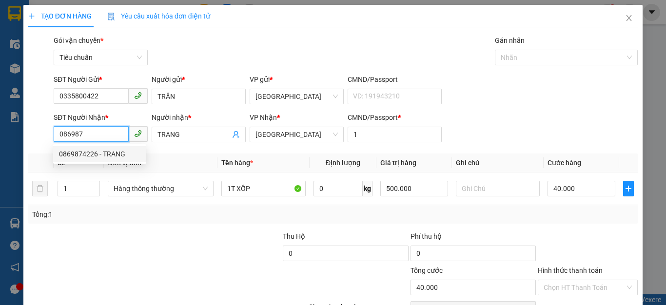
click at [87, 153] on div "0869874226 - TRANG" at bounding box center [99, 154] width 81 height 11
type input "0869874226"
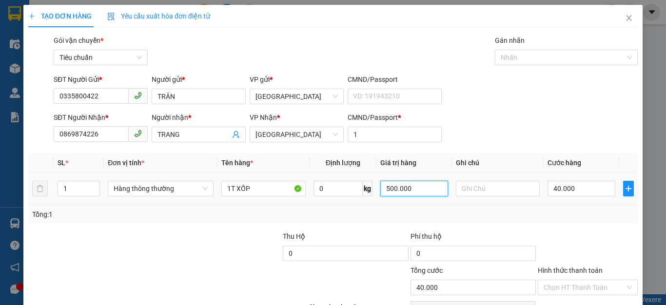
click at [422, 191] on input "500.000" at bounding box center [413, 189] width 67 height 16
type input "400.000"
click at [587, 191] on input "40.000" at bounding box center [580, 189] width 67 height 16
type input "0"
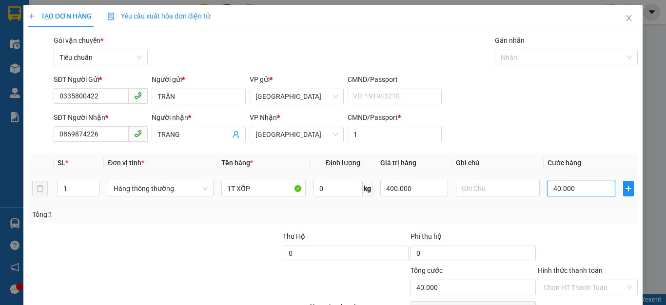
type input "0"
type input "3"
type input "03"
type input "30"
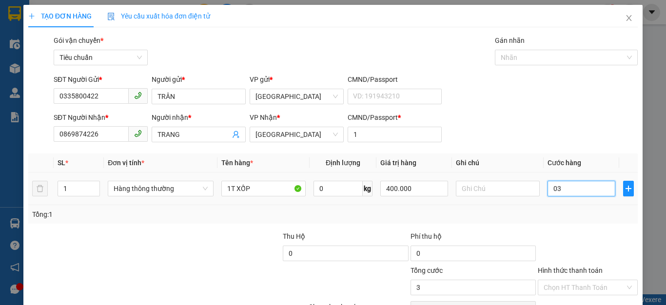
type input "30"
type input "030"
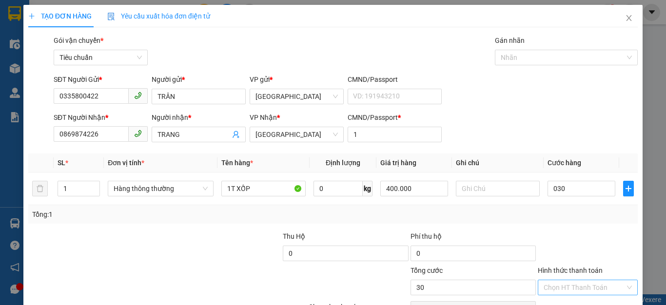
type input "30.000"
click at [580, 284] on input "Hình thức thanh toán" at bounding box center [583, 287] width 81 height 15
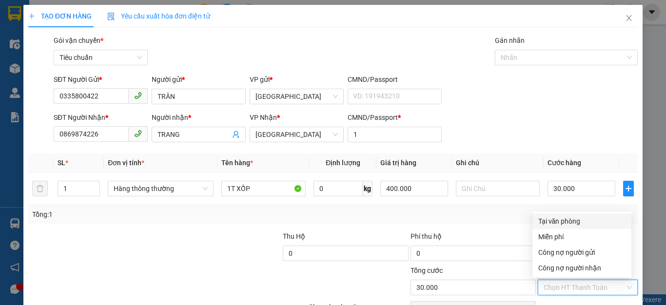
click at [554, 222] on div "Tại văn phòng" at bounding box center [581, 221] width 87 height 11
type input "0"
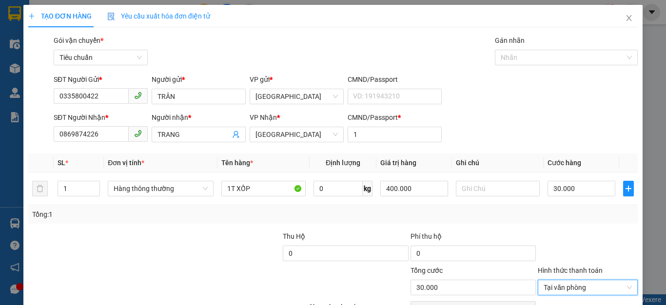
scroll to position [56, 0]
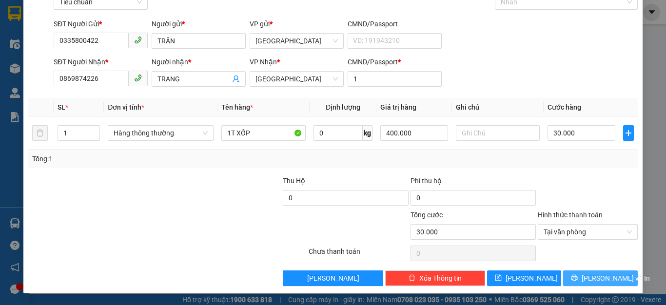
click at [589, 280] on span "[PERSON_NAME] và In" at bounding box center [615, 278] width 68 height 11
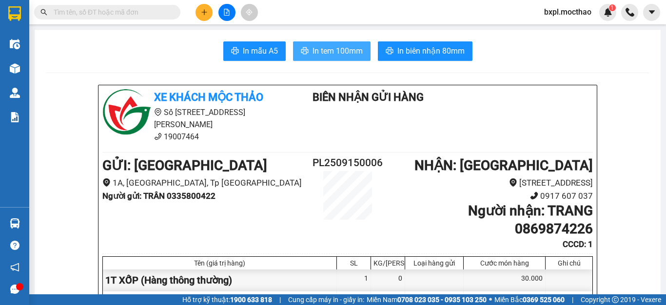
click at [337, 50] on span "In tem 100mm" at bounding box center [337, 51] width 50 height 12
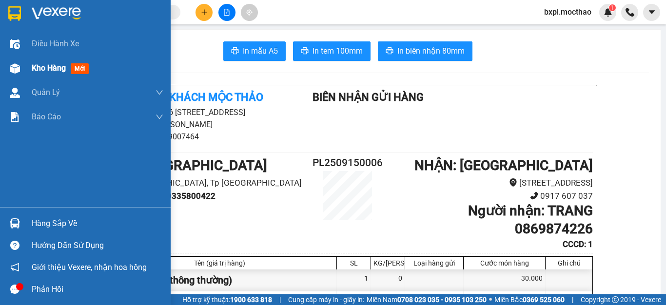
click at [15, 65] on img at bounding box center [15, 68] width 10 height 10
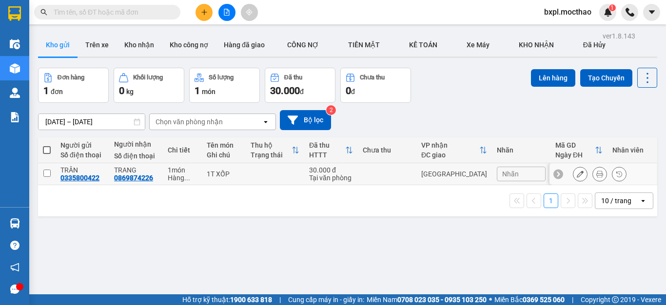
click at [47, 173] on input "checkbox" at bounding box center [46, 173] width 7 height 7
checkbox input "true"
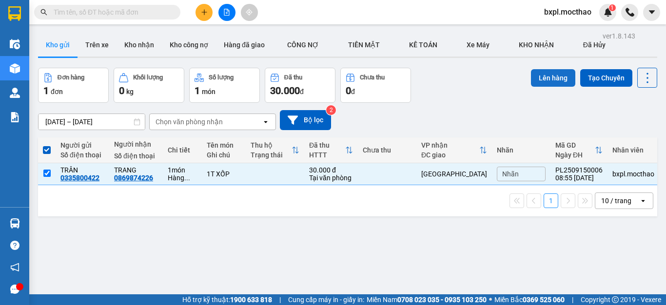
click at [538, 84] on button "Lên hàng" at bounding box center [553, 78] width 44 height 18
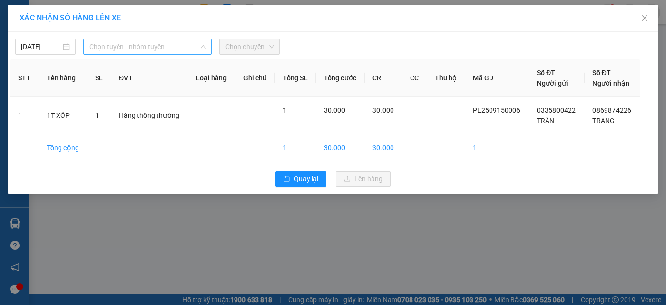
click at [171, 52] on span "Chọn tuyến - nhóm tuyến" at bounding box center [147, 46] width 116 height 15
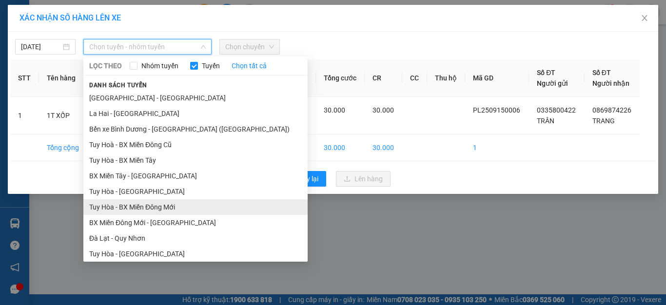
scroll to position [160, 0]
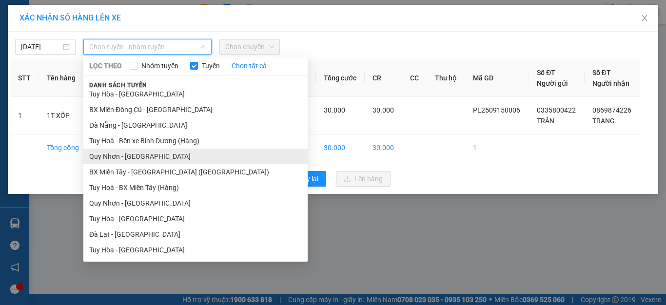
click at [110, 158] on li "Quy Nhơn - [GEOGRAPHIC_DATA]" at bounding box center [195, 157] width 224 height 16
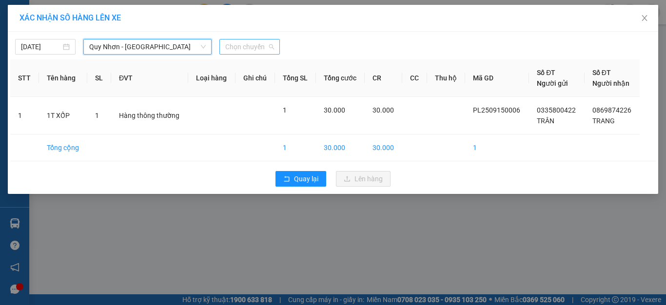
click at [256, 47] on span "Chọn chuyến" at bounding box center [249, 46] width 49 height 15
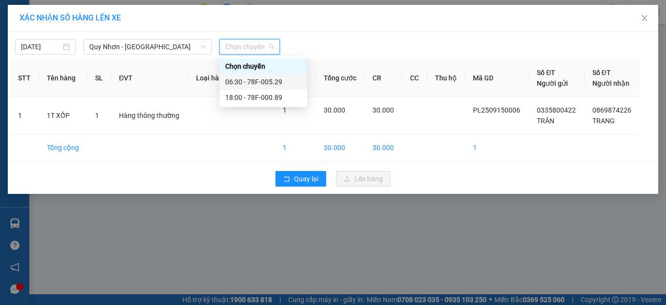
click at [261, 82] on div "06:30 - 78F-005.29" at bounding box center [263, 81] width 76 height 11
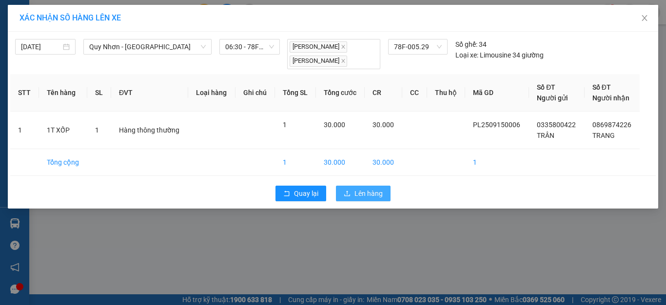
click at [357, 194] on span "Lên hàng" at bounding box center [368, 193] width 28 height 11
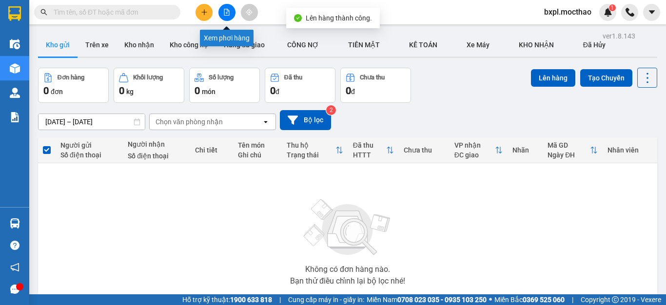
click at [224, 10] on icon "file-add" at bounding box center [226, 12] width 5 height 7
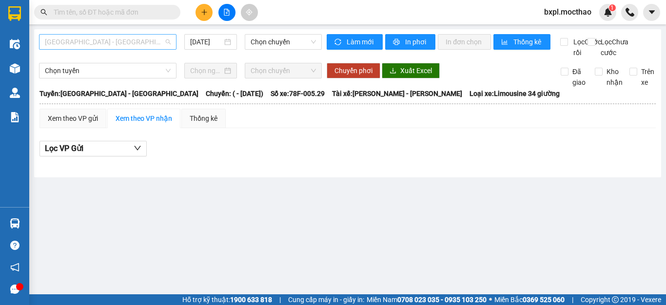
click at [120, 41] on span "[GEOGRAPHIC_DATA] - [GEOGRAPHIC_DATA]" at bounding box center [108, 42] width 126 height 15
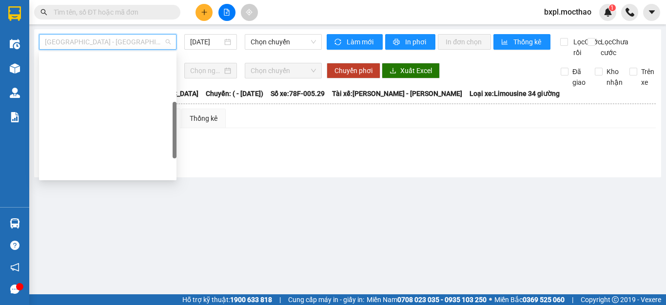
scroll to position [146, 0]
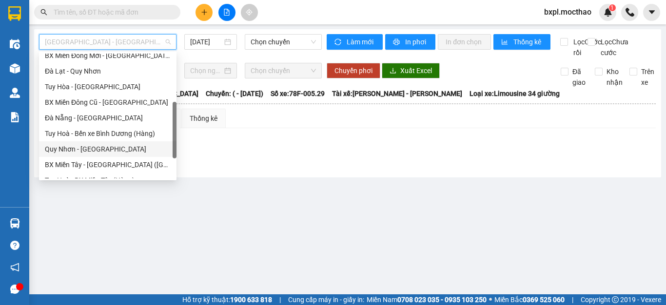
click at [65, 150] on div "Quy Nhơn - [GEOGRAPHIC_DATA]" at bounding box center [108, 149] width 126 height 11
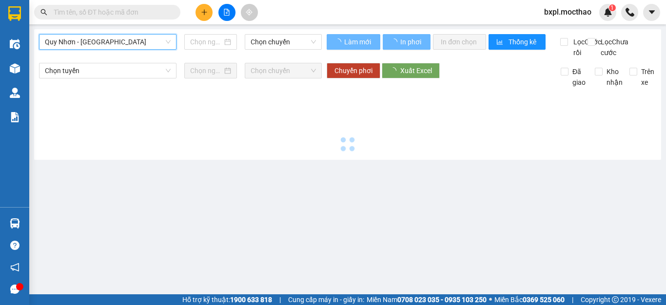
type input "[DATE]"
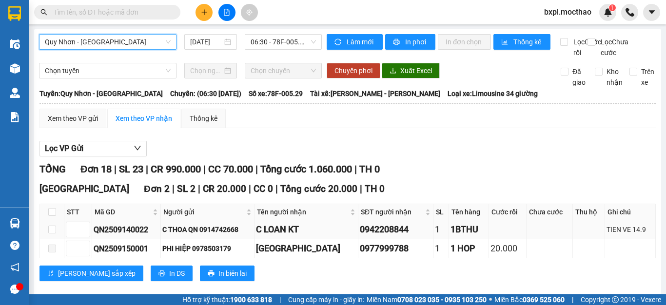
scroll to position [244, 0]
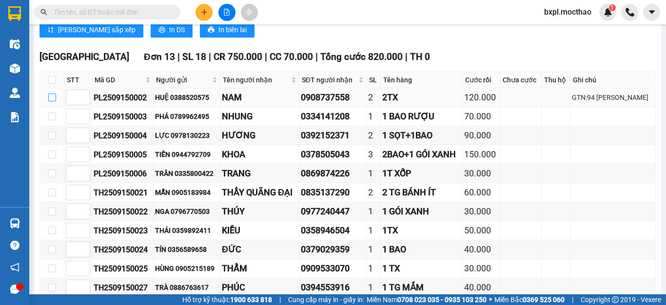
click at [53, 101] on input "checkbox" at bounding box center [52, 98] width 8 height 8
checkbox input "true"
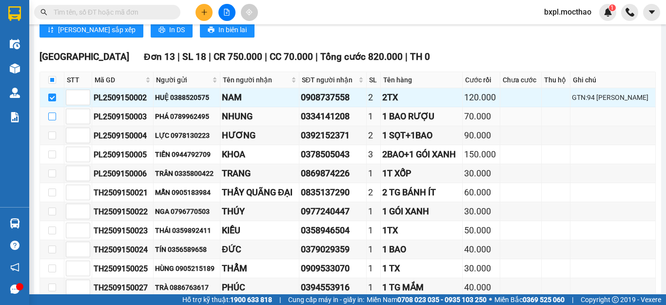
click at [53, 120] on input "checkbox" at bounding box center [52, 117] width 8 height 8
checkbox input "true"
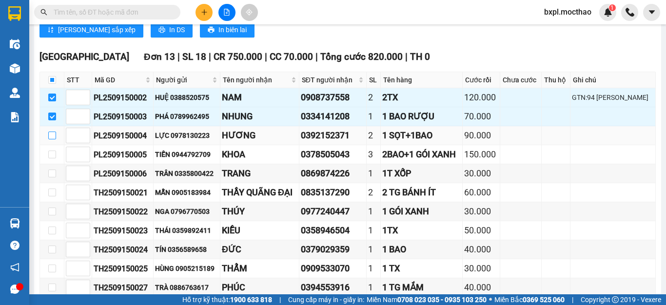
click at [52, 139] on input "checkbox" at bounding box center [52, 136] width 8 height 8
checkbox input "true"
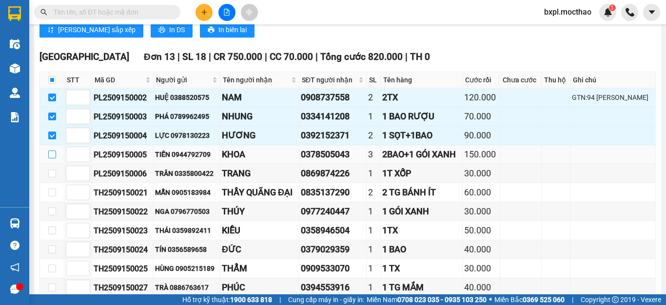
click at [51, 158] on input "checkbox" at bounding box center [52, 155] width 8 height 8
checkbox input "true"
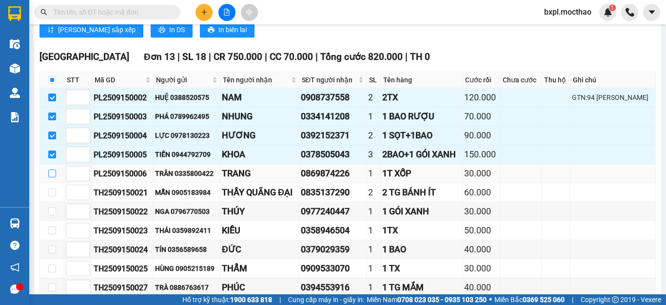
click at [53, 177] on input "checkbox" at bounding box center [52, 174] width 8 height 8
checkbox input "true"
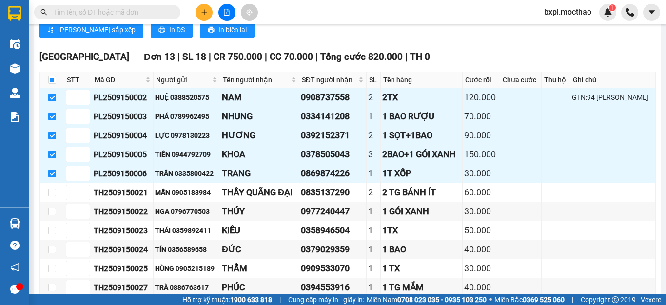
scroll to position [476, 0]
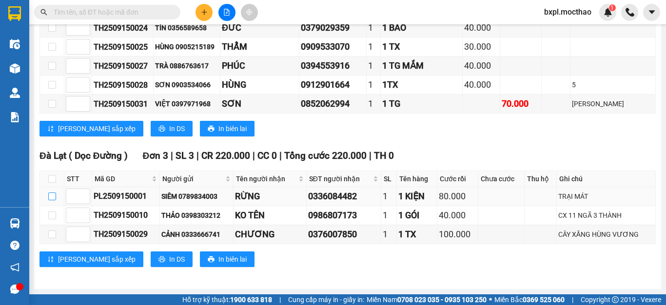
click at [52, 195] on input "checkbox" at bounding box center [52, 196] width 8 height 8
checkbox input "true"
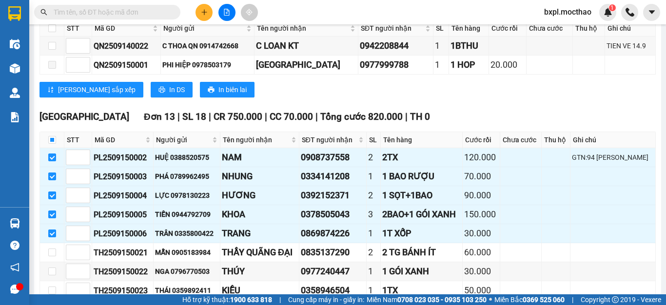
scroll to position [0, 0]
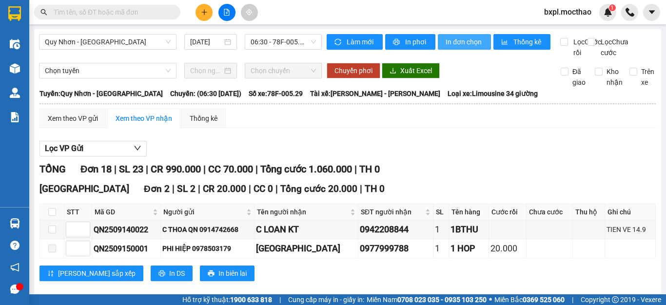
click at [460, 45] on span "In đơn chọn" at bounding box center [464, 42] width 38 height 11
click at [471, 41] on span "In đơn chọn" at bounding box center [464, 42] width 38 height 11
